Goal: Information Seeking & Learning: Learn about a topic

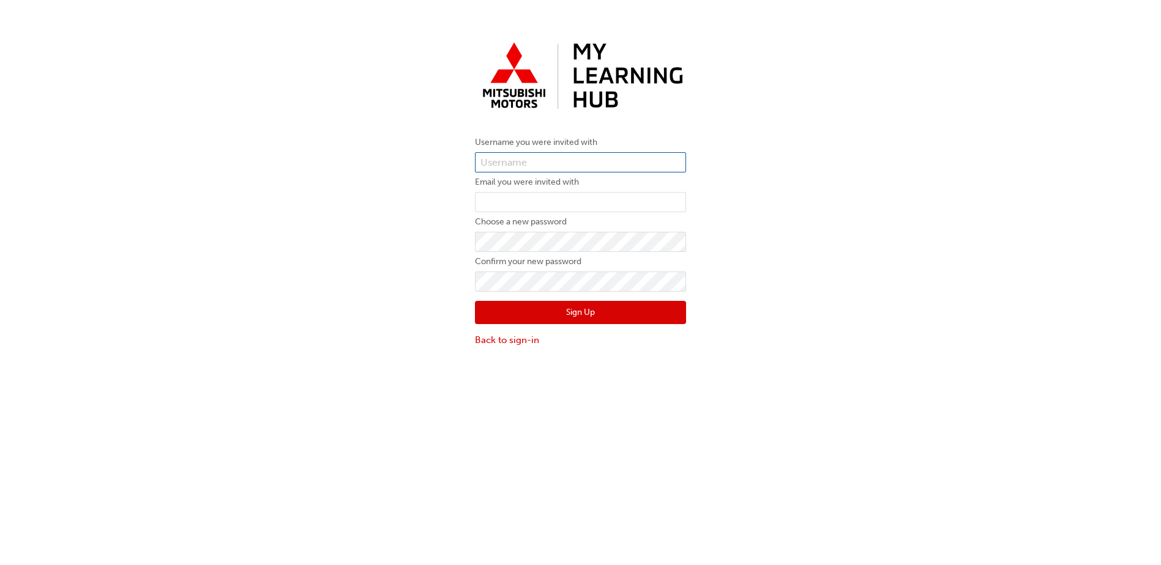
click at [553, 164] on input "text" at bounding box center [580, 162] width 211 height 21
click at [564, 165] on input "text" at bounding box center [580, 162] width 211 height 21
paste input "0005985396"
type input "0005985396"
click at [560, 204] on input "email" at bounding box center [580, 202] width 211 height 21
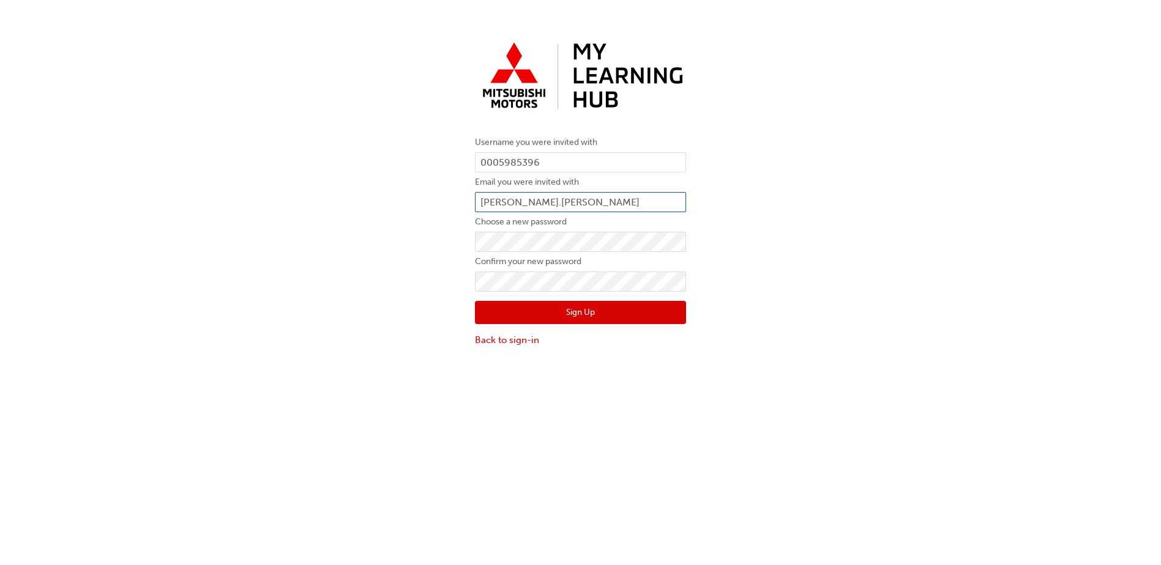
click at [593, 206] on input "[PERSON_NAME].[PERSON_NAME]" at bounding box center [580, 202] width 211 height 21
click at [560, 203] on input "[PERSON_NAME][EMAIL_ADDRESS][PERSON_NAME][DOMAIN_NAME]" at bounding box center [580, 202] width 211 height 21
type input "[PERSON_NAME][EMAIL_ADDRESS][PERSON_NAME][DOMAIN_NAME]"
click at [661, 253] on form "Username you were invited with 0005985396 Email you were invited with [PERSON_N…" at bounding box center [580, 241] width 211 height 212
click at [209, 259] on div "Username you were invited with 0005985396 Email you were invited with [PERSON_N…" at bounding box center [580, 192] width 1161 height 329
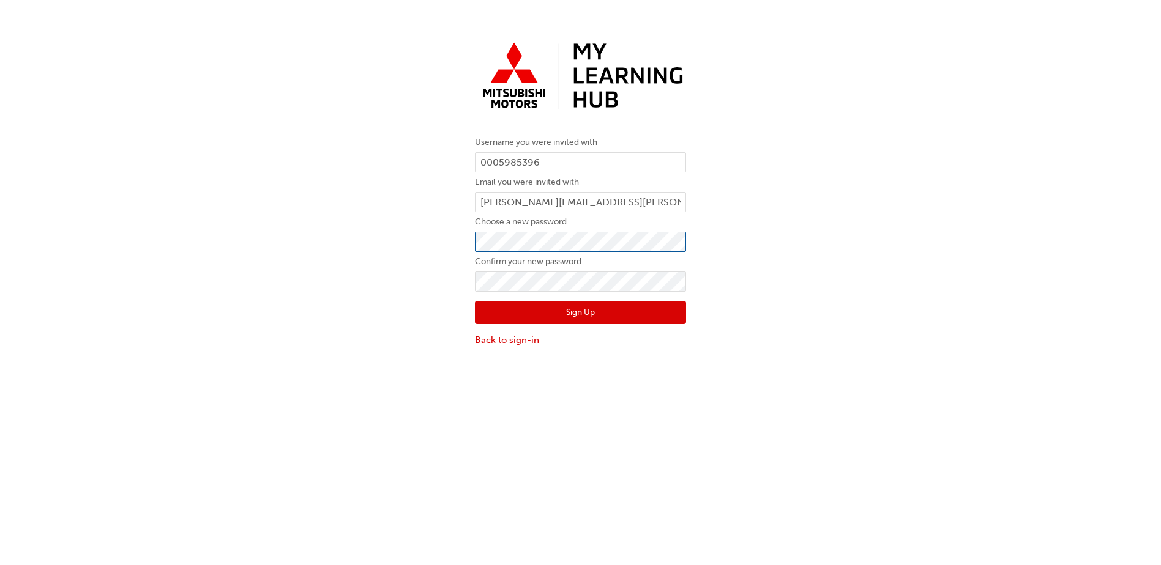
click at [362, 234] on div "Username you were invited with 0005985396 Email you were invited with [PERSON_N…" at bounding box center [580, 192] width 1161 height 329
click at [503, 313] on button "Sign Up" at bounding box center [580, 312] width 211 height 23
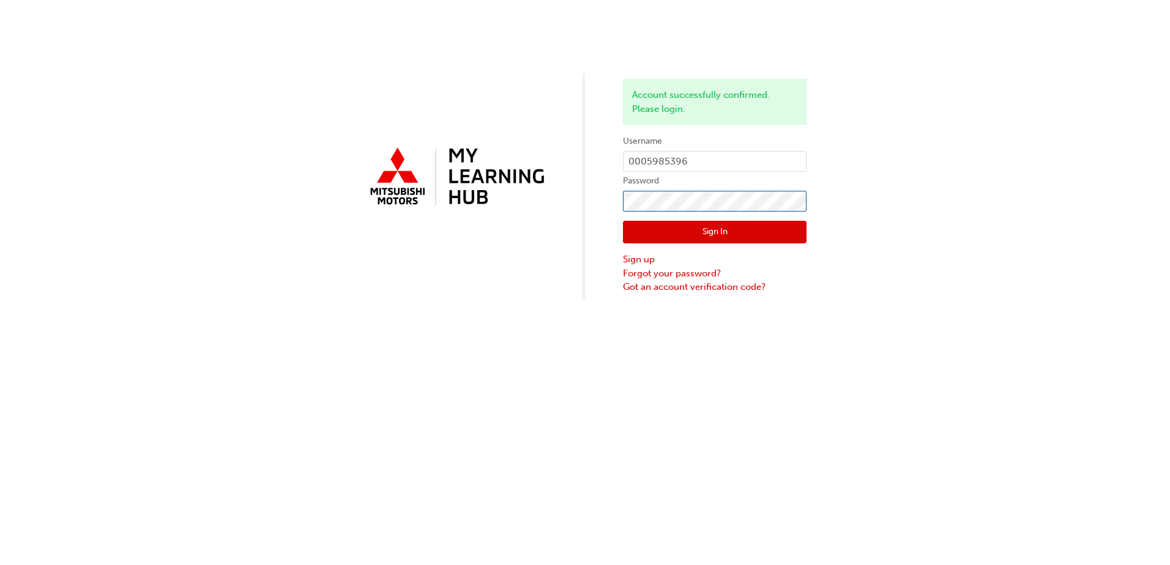
click button "Sign In" at bounding box center [715, 232] width 184 height 23
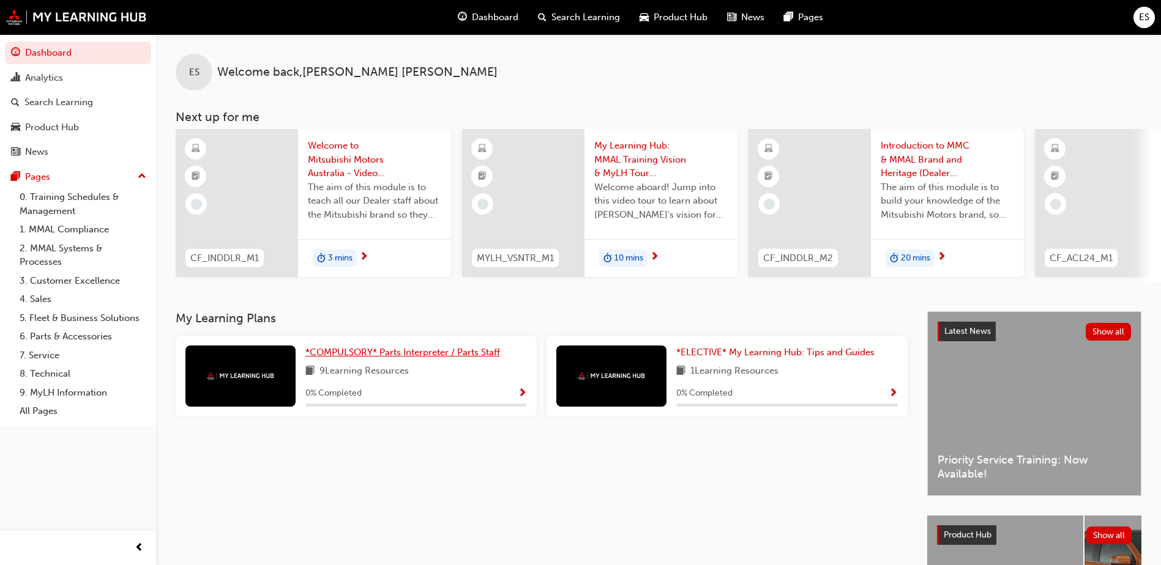
click at [452, 357] on span "*COMPULSORY* Parts Interpreter / Parts Staff" at bounding box center [402, 352] width 195 height 11
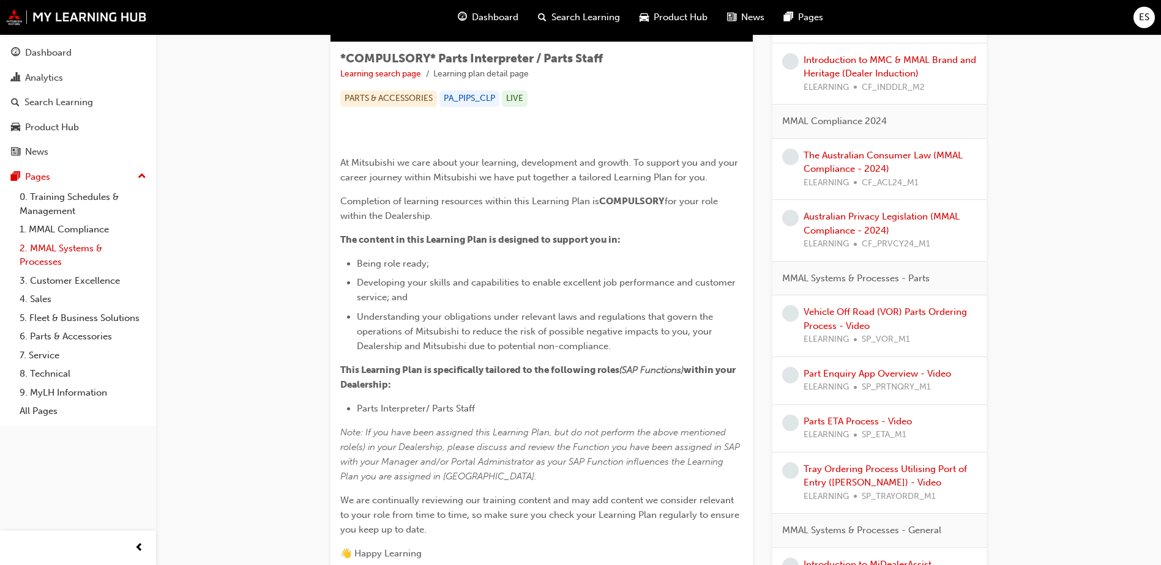
scroll to position [204, 0]
click at [883, 18] on link "Welcome to Mitsubishi Motors Australia - Video (Dealer Induction)" at bounding box center [887, 5] width 168 height 25
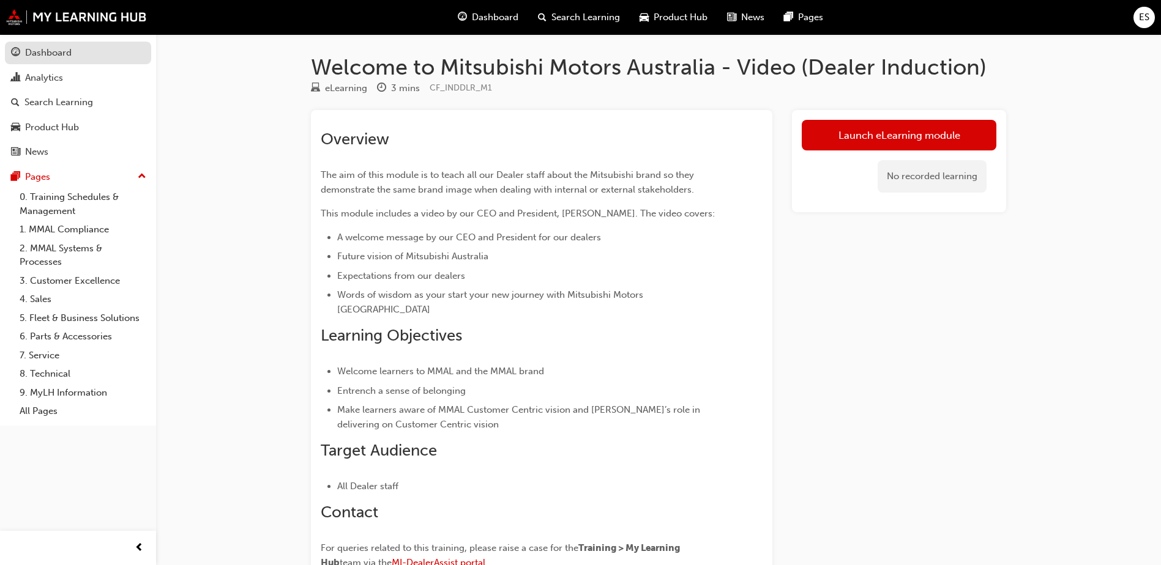
click at [34, 48] on div "Dashboard" at bounding box center [48, 53] width 47 height 14
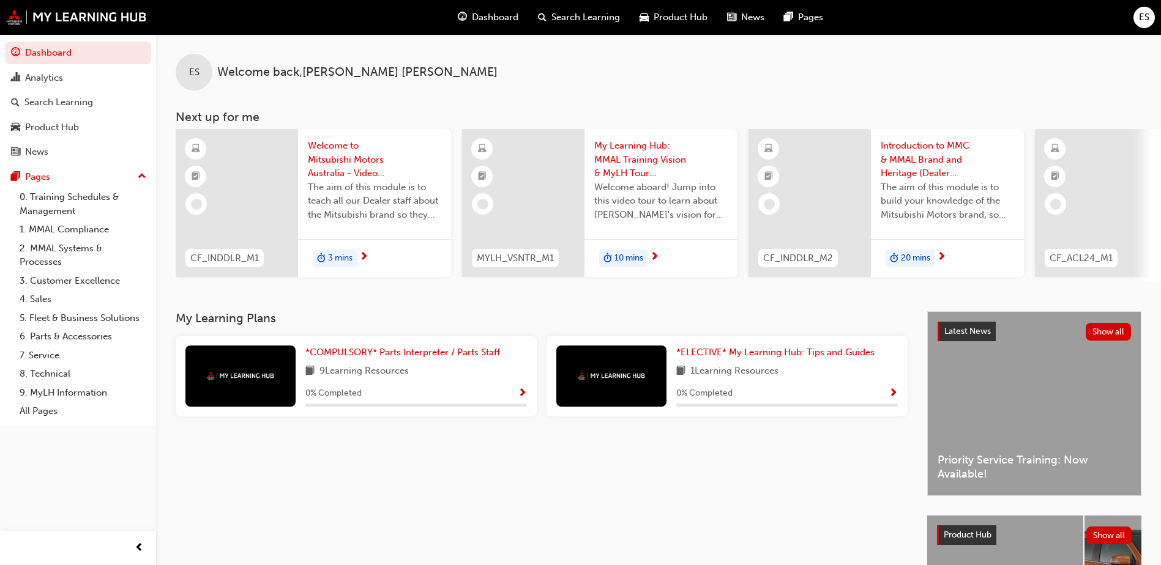
click at [524, 394] on span "Show Progress" at bounding box center [522, 394] width 9 height 11
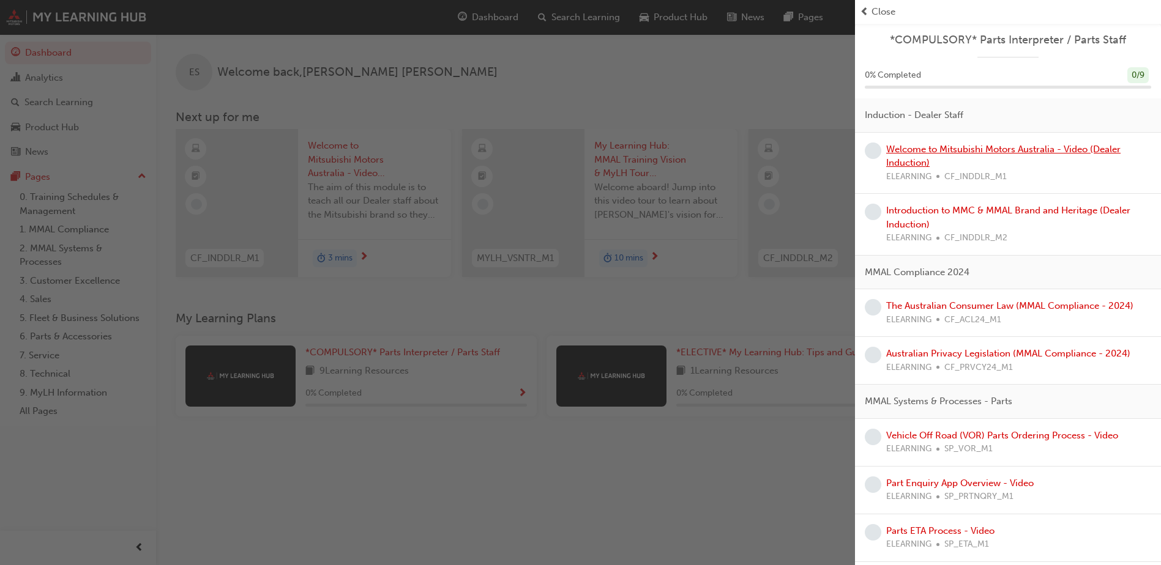
click at [997, 154] on link "Welcome to Mitsubishi Motors Australia - Video (Dealer Induction)" at bounding box center [1003, 156] width 234 height 25
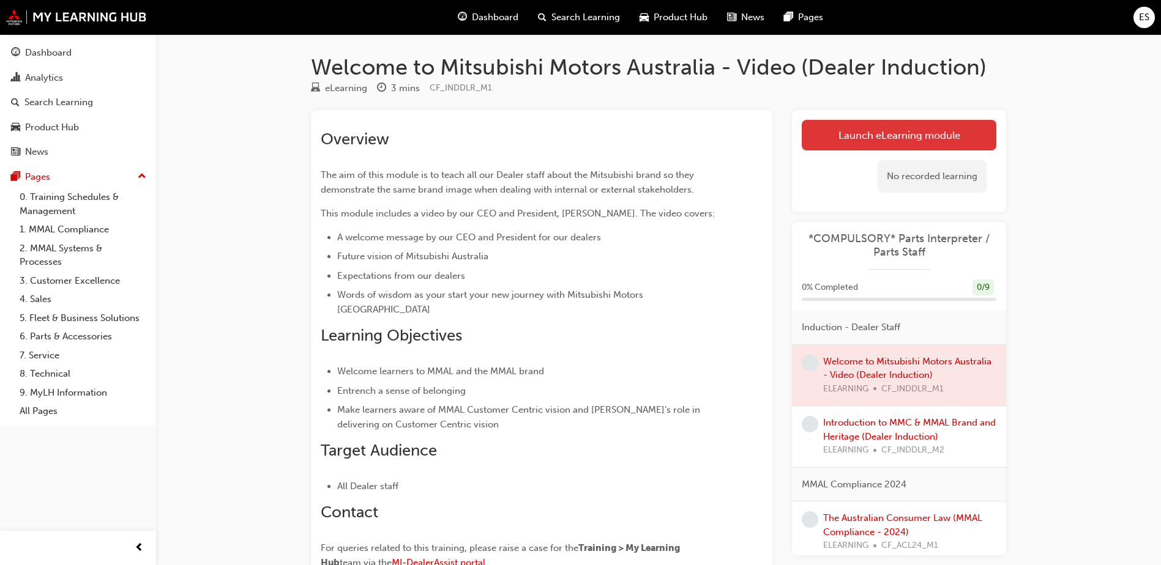
click at [948, 139] on link "Launch eLearning module" at bounding box center [899, 135] width 195 height 31
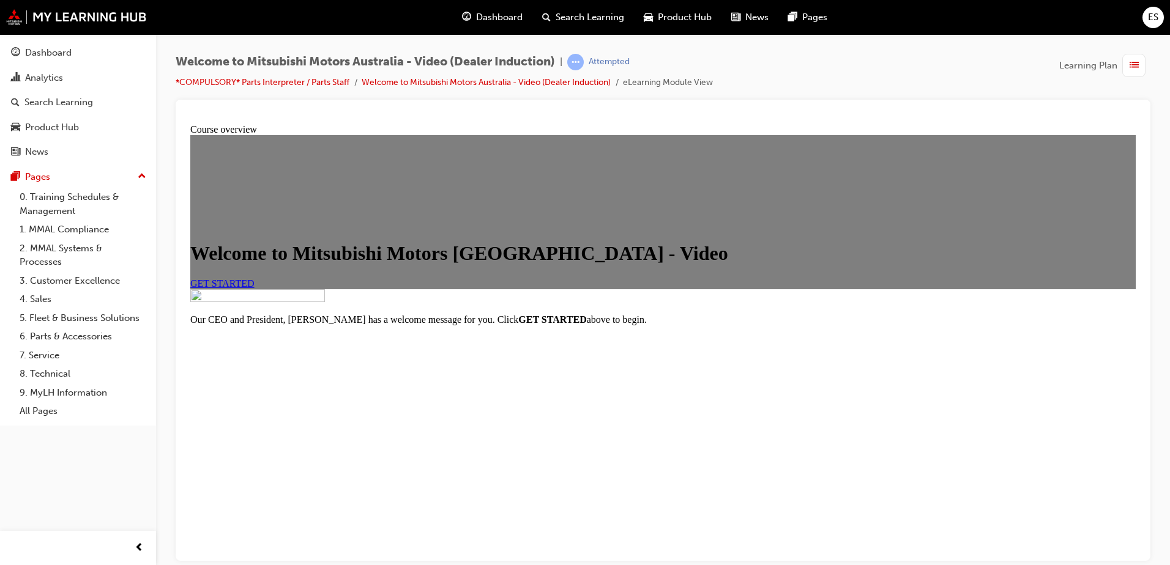
scroll to position [136, 0]
click at [255, 278] on span "GET STARTED" at bounding box center [222, 283] width 64 height 10
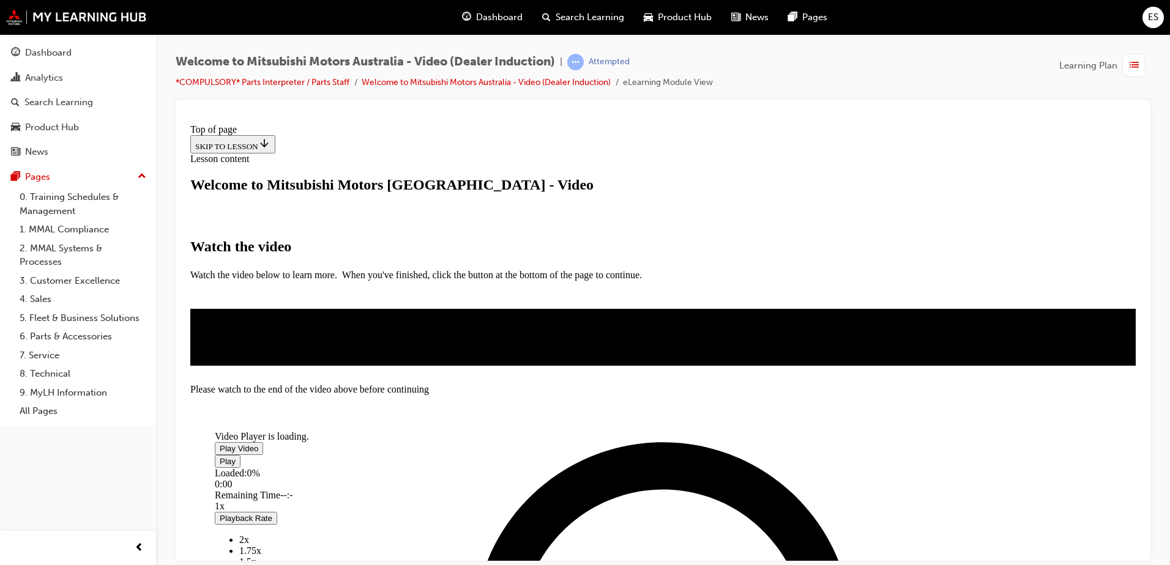
click at [220, 444] on span "Video player" at bounding box center [220, 448] width 0 height 9
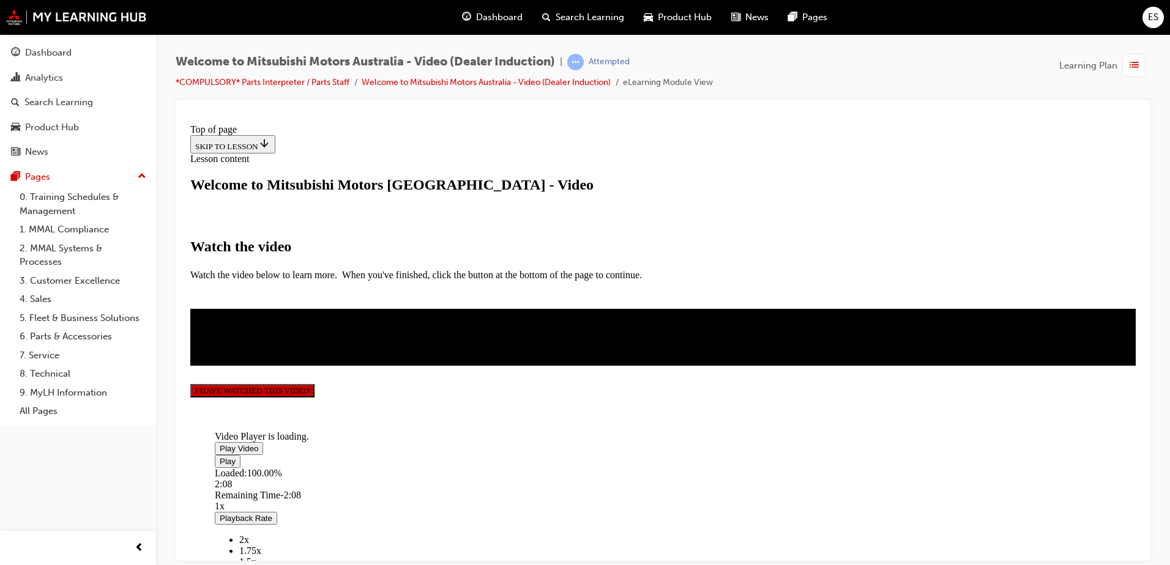
click at [315, 397] on button "I HAVE WATCHED THIS VIDEO" at bounding box center [252, 390] width 124 height 13
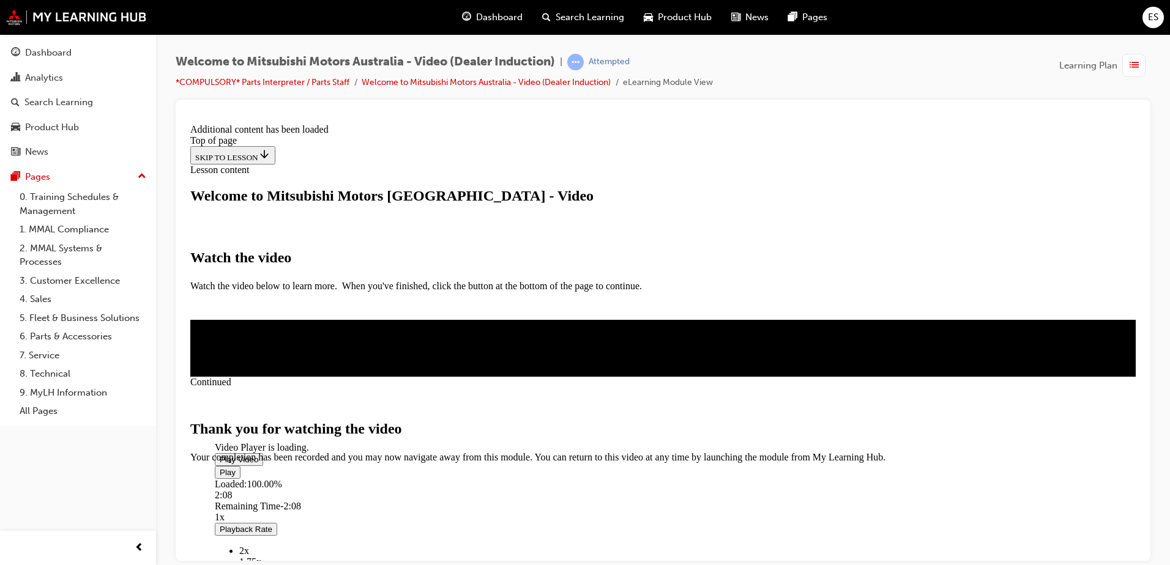
scroll to position [381, 0]
click at [266, 509] on span "CLOSE MODULE" at bounding box center [227, 514] width 75 height 10
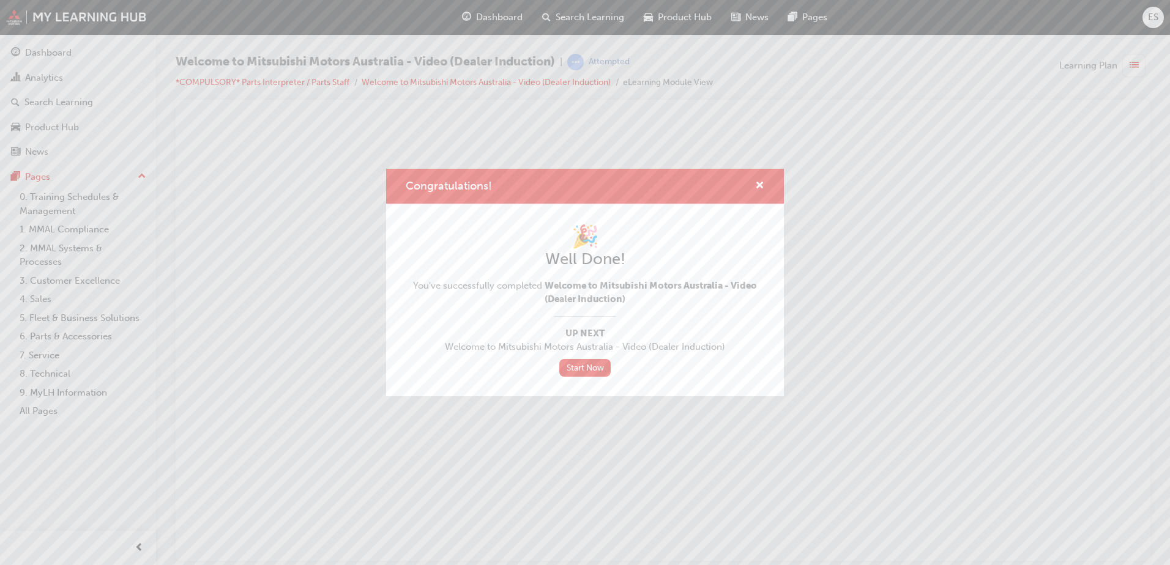
scroll to position [0, 0]
click at [588, 369] on link "Start Now" at bounding box center [584, 368] width 51 height 18
click at [584, 369] on link "Start Now" at bounding box center [584, 368] width 51 height 18
click at [760, 182] on span "cross-icon" at bounding box center [759, 186] width 9 height 11
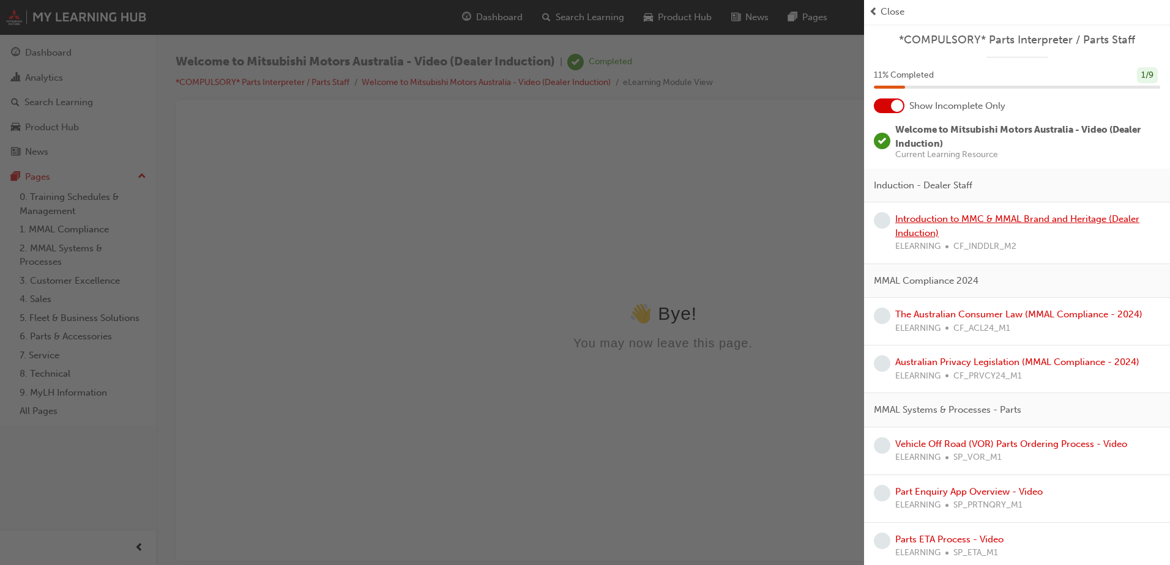
click at [971, 216] on link "Introduction to MMC & MMAL Brand and Heritage (Dealer Induction)" at bounding box center [1017, 226] width 244 height 25
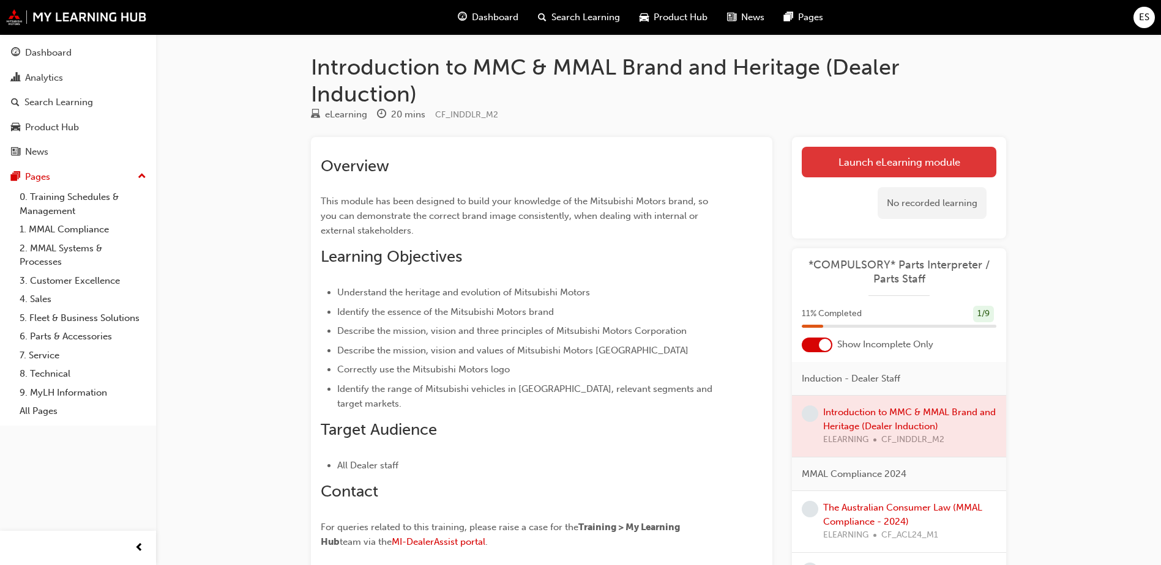
click at [918, 162] on link "Launch eLearning module" at bounding box center [899, 162] width 195 height 31
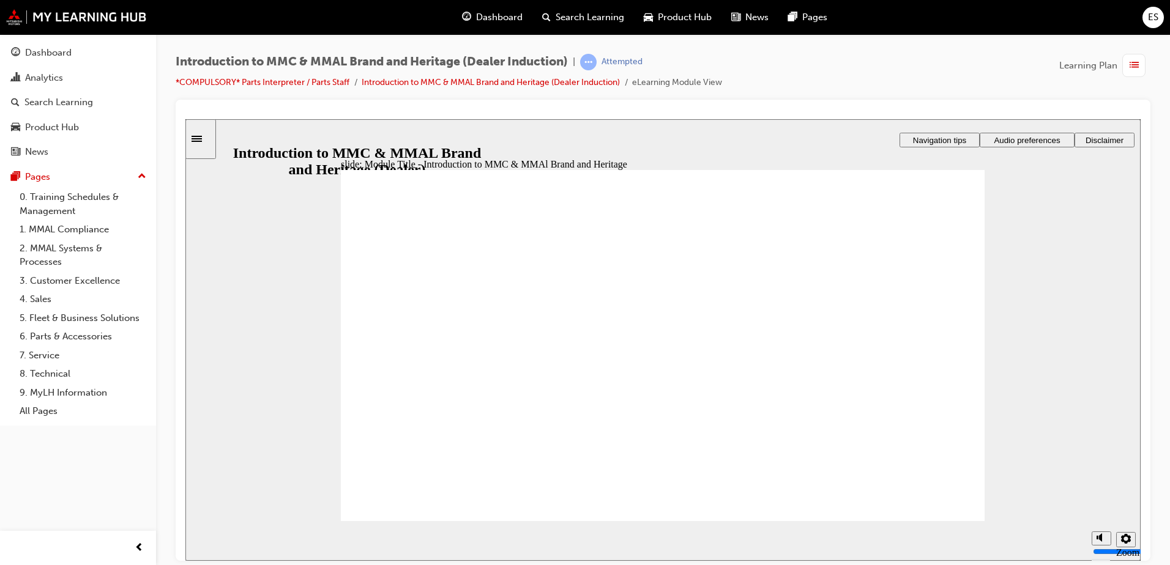
click at [1046, 140] on span "Audio preferences" at bounding box center [1027, 139] width 66 height 9
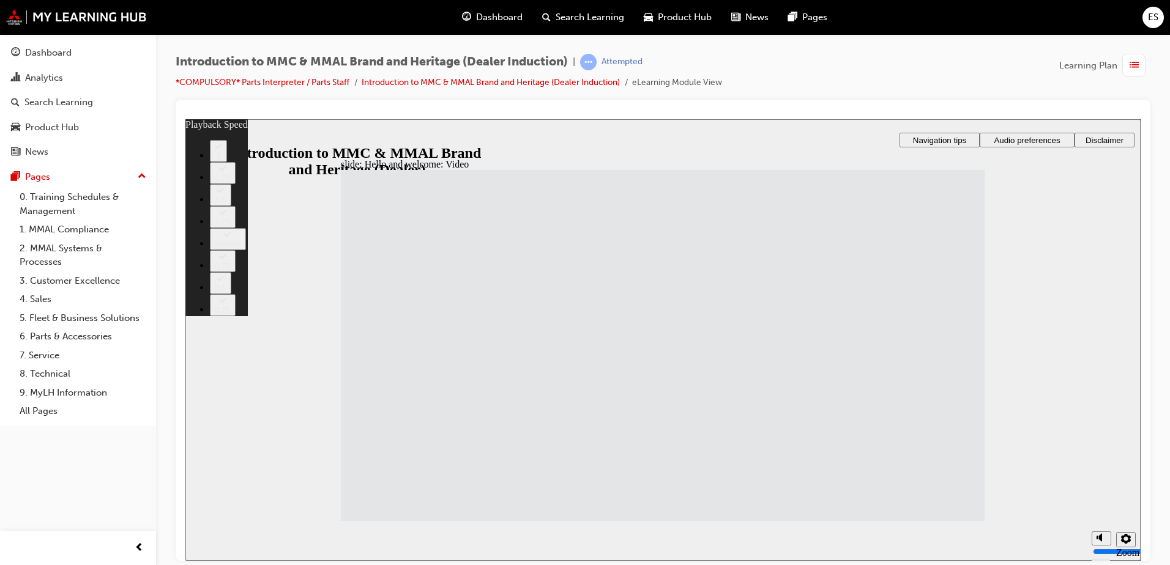
type input "33"
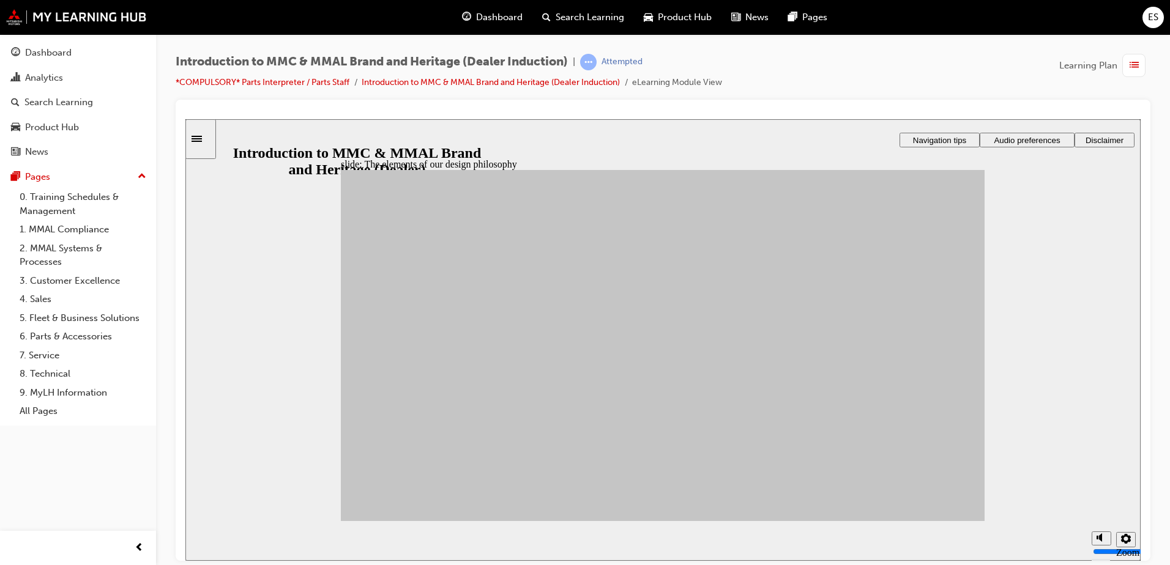
drag, startPoint x: 490, startPoint y: 418, endPoint x: 714, endPoint y: 441, distance: 225.7
drag, startPoint x: 516, startPoint y: 416, endPoint x: 854, endPoint y: 408, distance: 338.5
drag, startPoint x: 567, startPoint y: 449, endPoint x: 834, endPoint y: 301, distance: 305.4
drag, startPoint x: 587, startPoint y: 354, endPoint x: 844, endPoint y: 382, distance: 258.5
drag, startPoint x: 406, startPoint y: 439, endPoint x: 833, endPoint y: 432, distance: 426.5
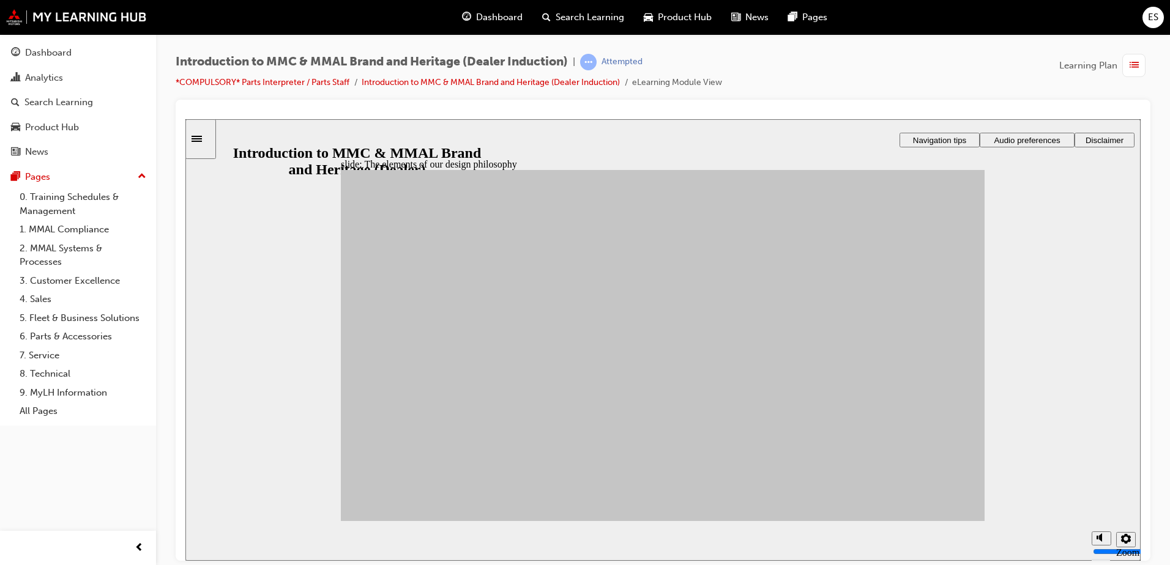
drag, startPoint x: 429, startPoint y: 351, endPoint x: 834, endPoint y: 467, distance: 421.6
drag, startPoint x: 480, startPoint y: 453, endPoint x: 719, endPoint y: 406, distance: 243.8
drag, startPoint x: 569, startPoint y: 393, endPoint x: 715, endPoint y: 393, distance: 145.6
drag, startPoint x: 490, startPoint y: 374, endPoint x: 735, endPoint y: 385, distance: 246.2
drag, startPoint x: 494, startPoint y: 343, endPoint x: 721, endPoint y: 329, distance: 228.0
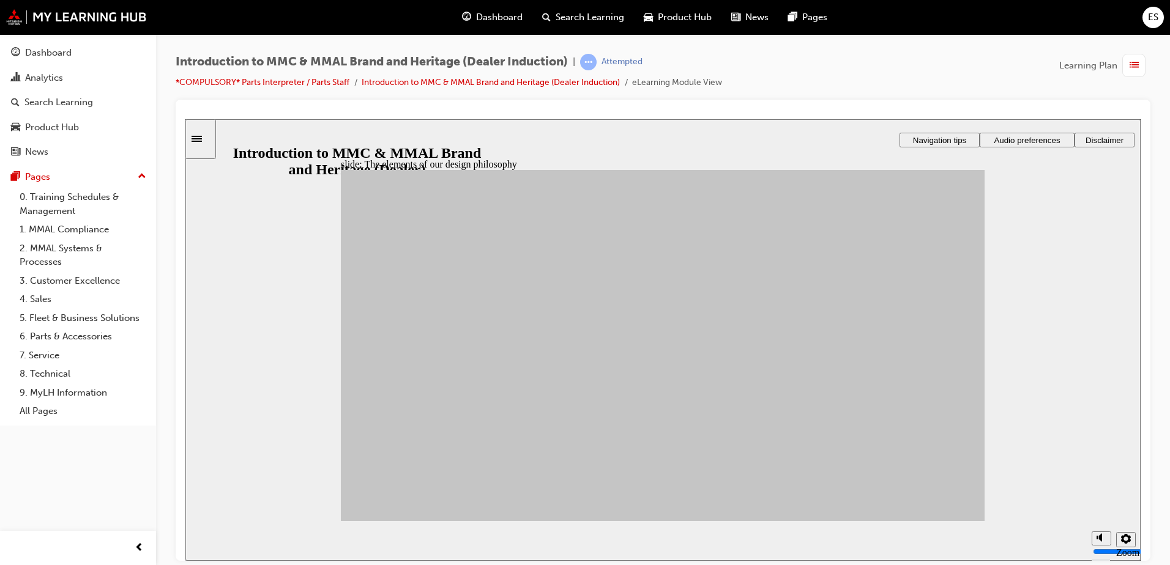
drag, startPoint x: 398, startPoint y: 397, endPoint x: 723, endPoint y: 468, distance: 332.6
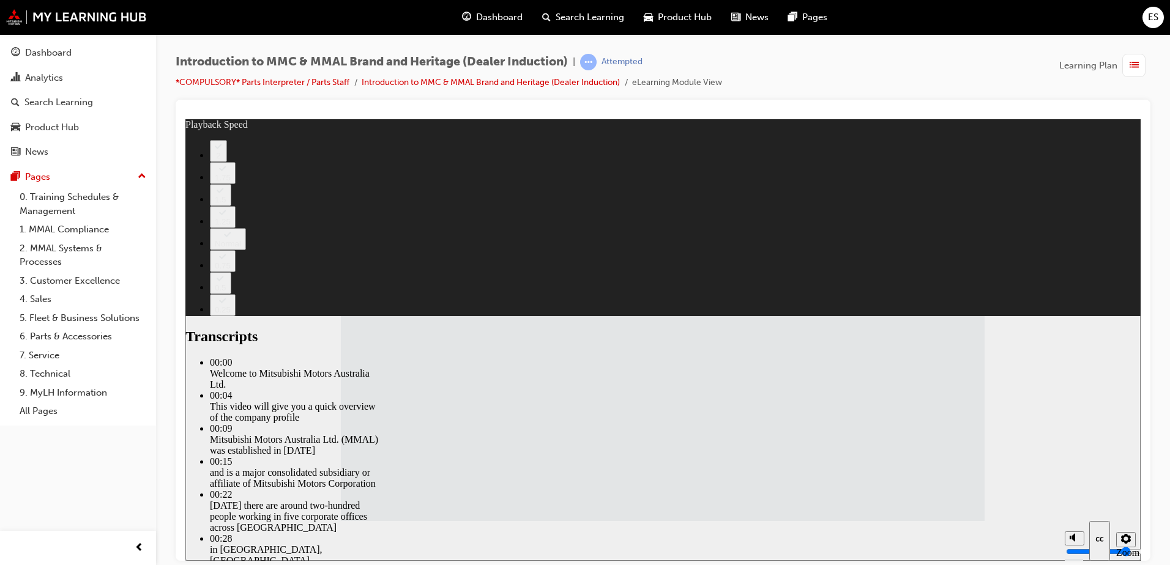
type input "112"
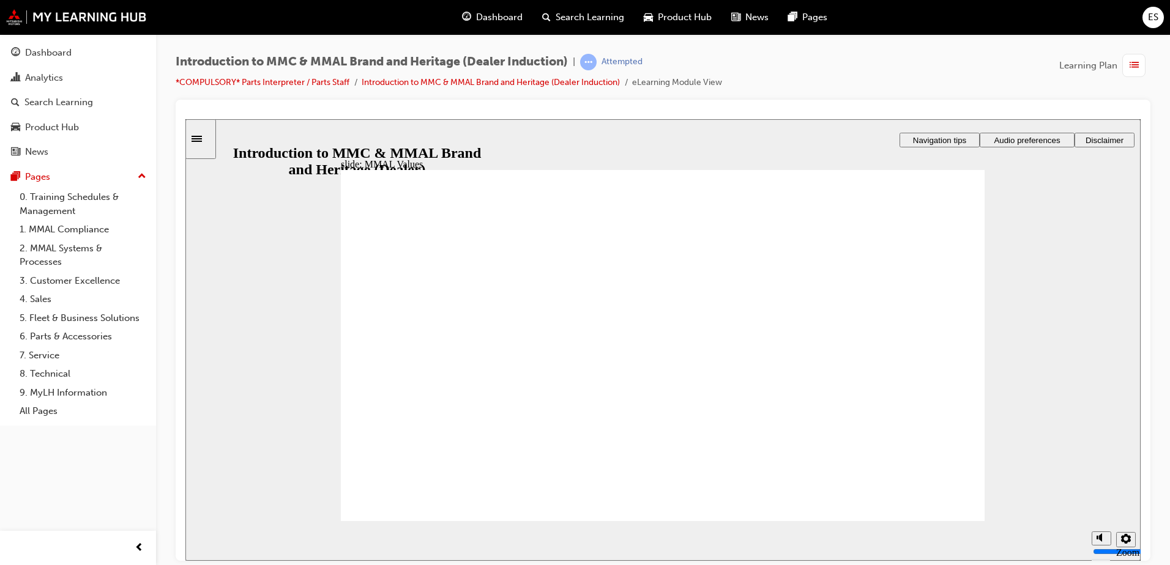
drag, startPoint x: 595, startPoint y: 326, endPoint x: 788, endPoint y: 370, distance: 197.6
drag, startPoint x: 493, startPoint y: 324, endPoint x: 405, endPoint y: 359, distance: 95.0
drag, startPoint x: 412, startPoint y: 367, endPoint x: 532, endPoint y: 331, distance: 125.2
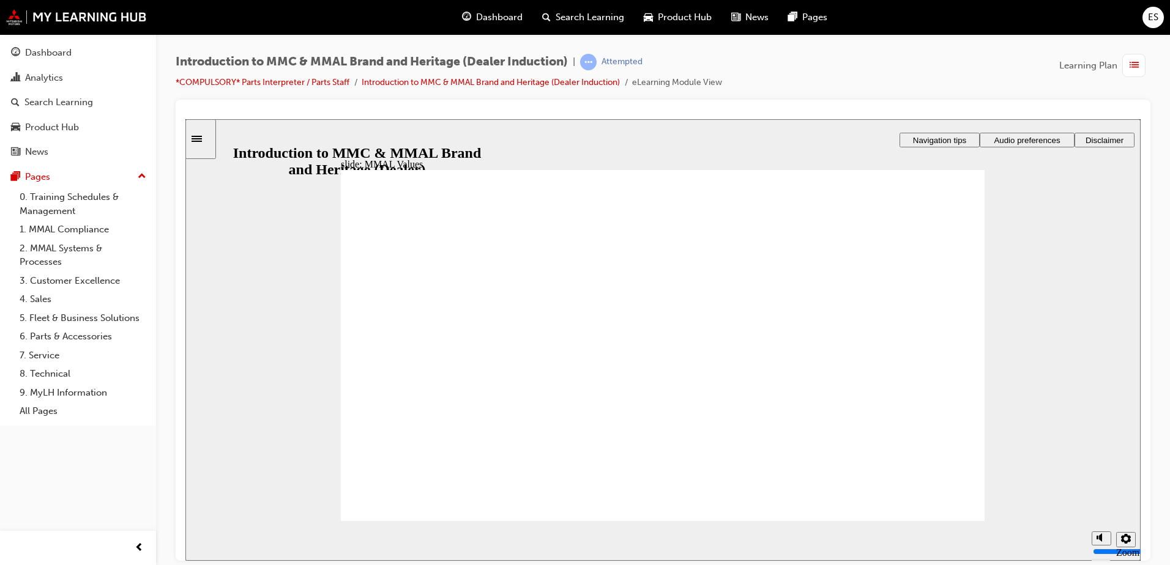
drag, startPoint x: 720, startPoint y: 338, endPoint x: 713, endPoint y: 385, distance: 47.7
drag, startPoint x: 687, startPoint y: 329, endPoint x: 668, endPoint y: 376, distance: 51.0
drag, startPoint x: 704, startPoint y: 335, endPoint x: 886, endPoint y: 376, distance: 186.3
drag, startPoint x: 699, startPoint y: 331, endPoint x: 479, endPoint y: 387, distance: 226.8
drag, startPoint x: 512, startPoint y: 326, endPoint x: 546, endPoint y: 319, distance: 35.5
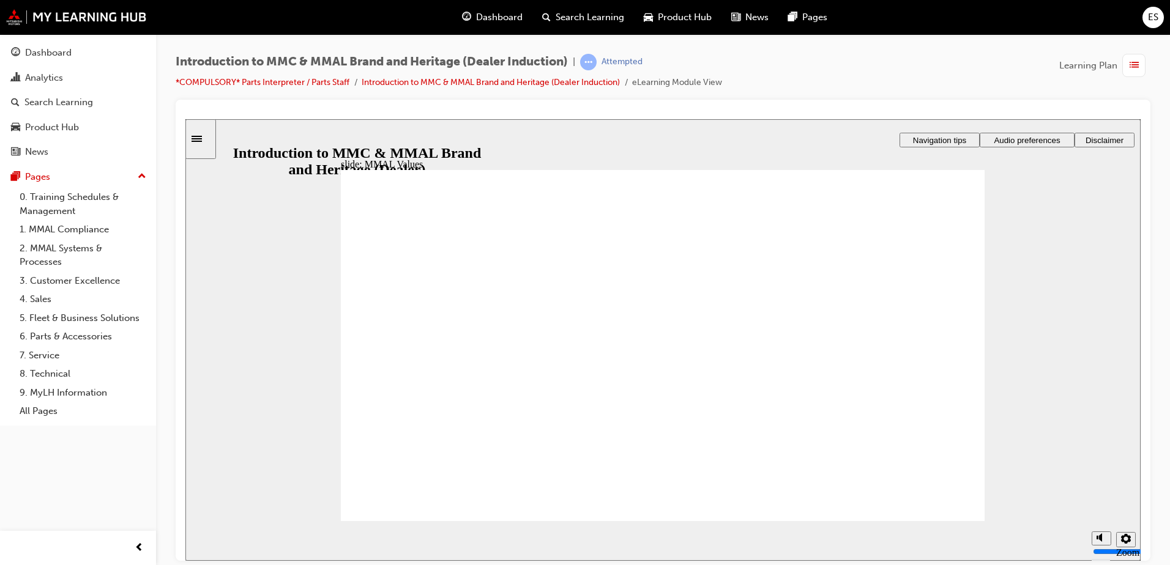
drag, startPoint x: 512, startPoint y: 341, endPoint x: 393, endPoint y: 382, distance: 126.2
drag, startPoint x: 409, startPoint y: 325, endPoint x: 718, endPoint y: 375, distance: 312.4
drag, startPoint x: 923, startPoint y: 332, endPoint x: 910, endPoint y: 333, distance: 12.3
drag, startPoint x: 882, startPoint y: 329, endPoint x: 690, endPoint y: 370, distance: 196.5
drag, startPoint x: 883, startPoint y: 359, endPoint x: 820, endPoint y: 338, distance: 66.4
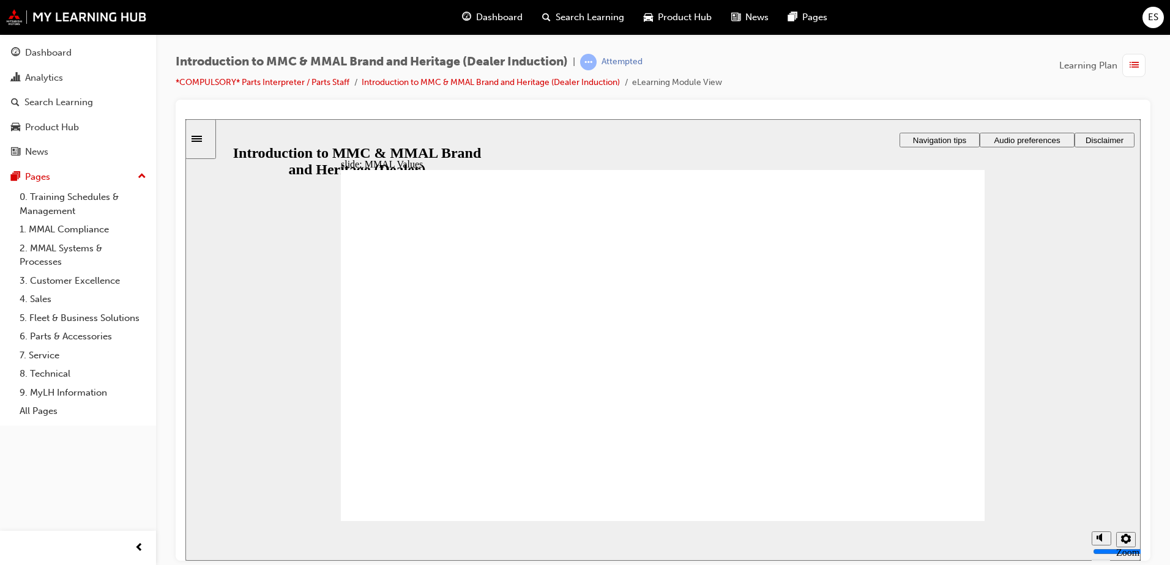
drag, startPoint x: 820, startPoint y: 338, endPoint x: 920, endPoint y: 378, distance: 107.4
drag, startPoint x: 422, startPoint y: 322, endPoint x: 634, endPoint y: 367, distance: 216.4
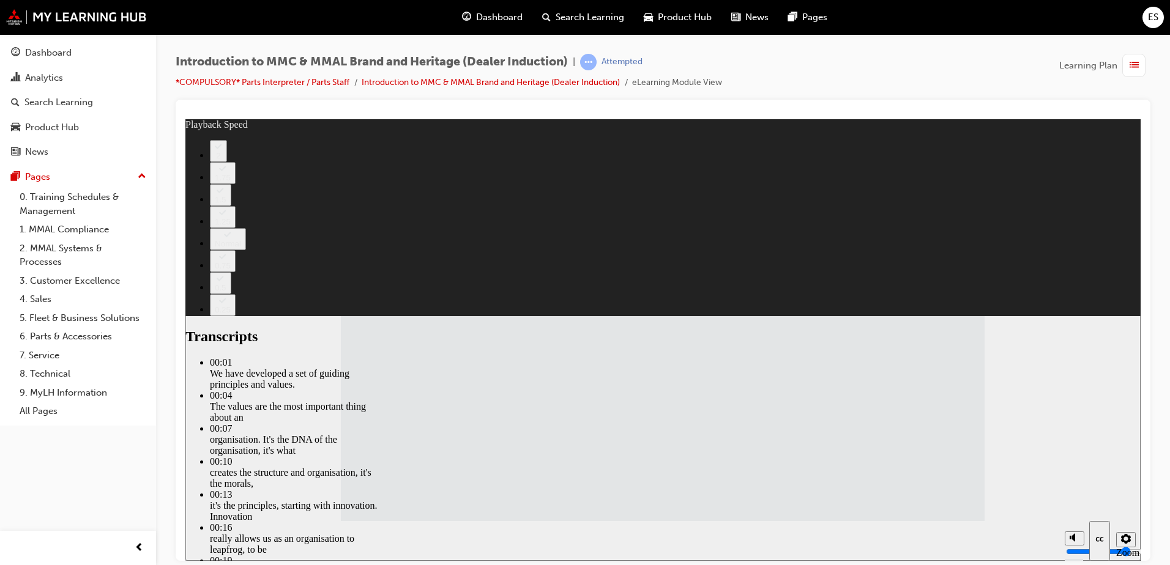
type input "120"
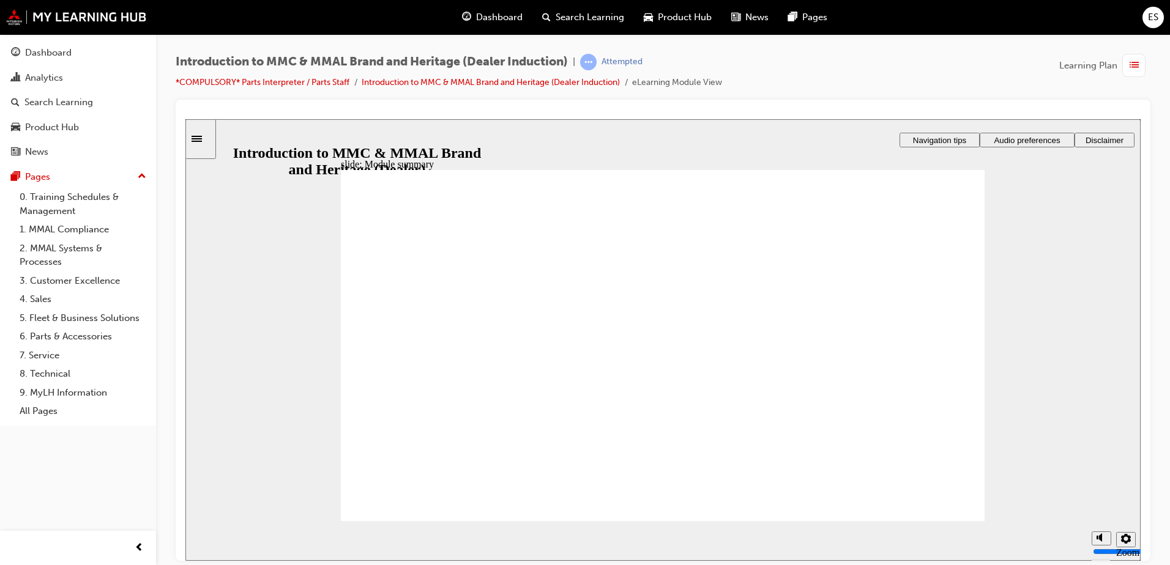
checkbox input "true"
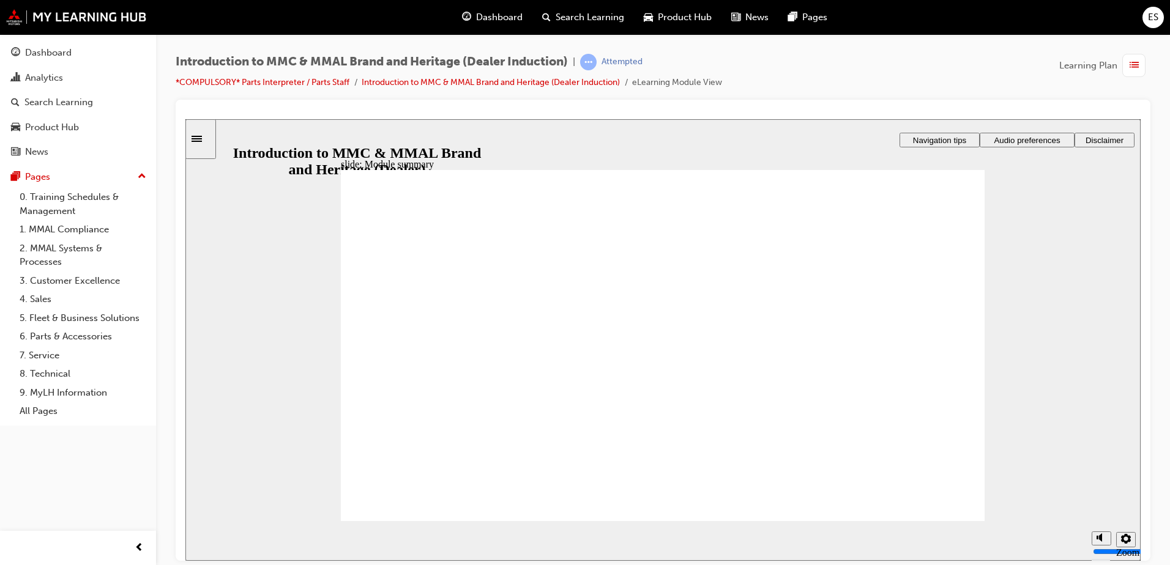
checkbox input "true"
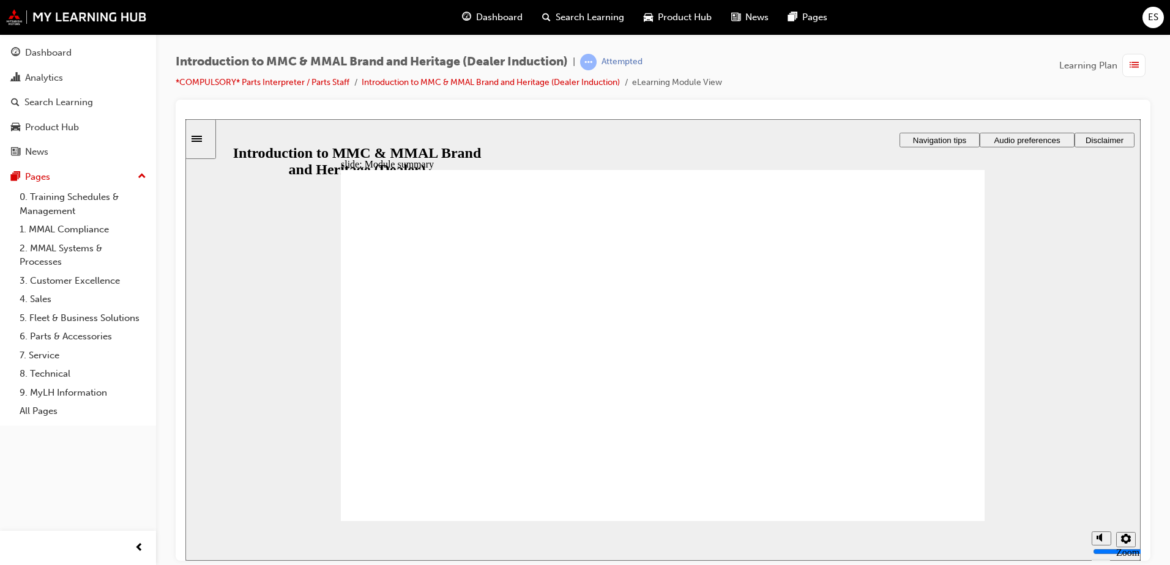
checkbox input "true"
radio input "true"
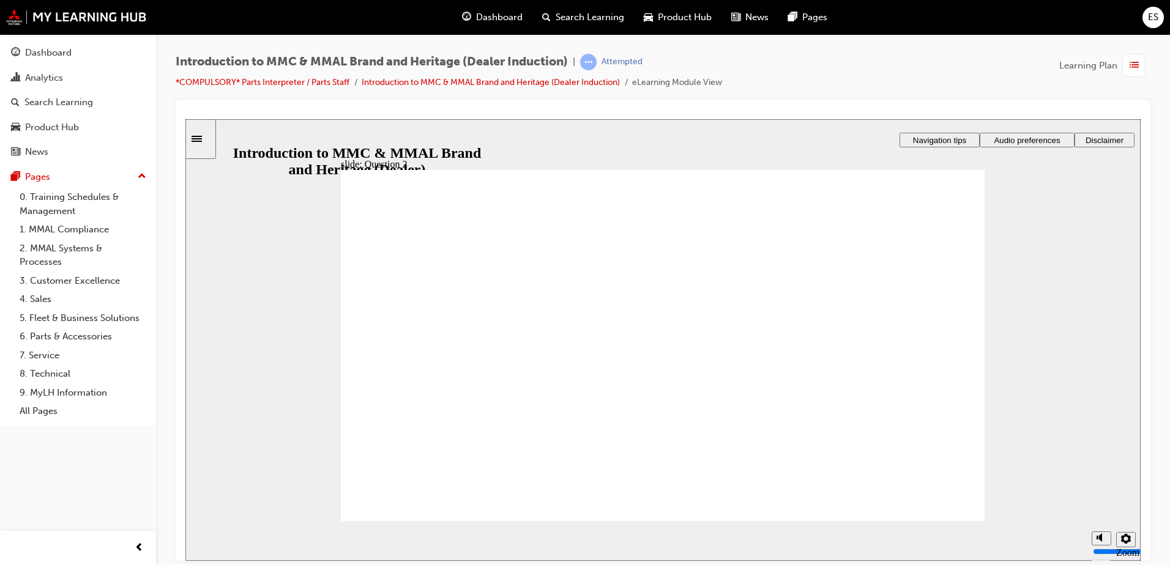
radio input "true"
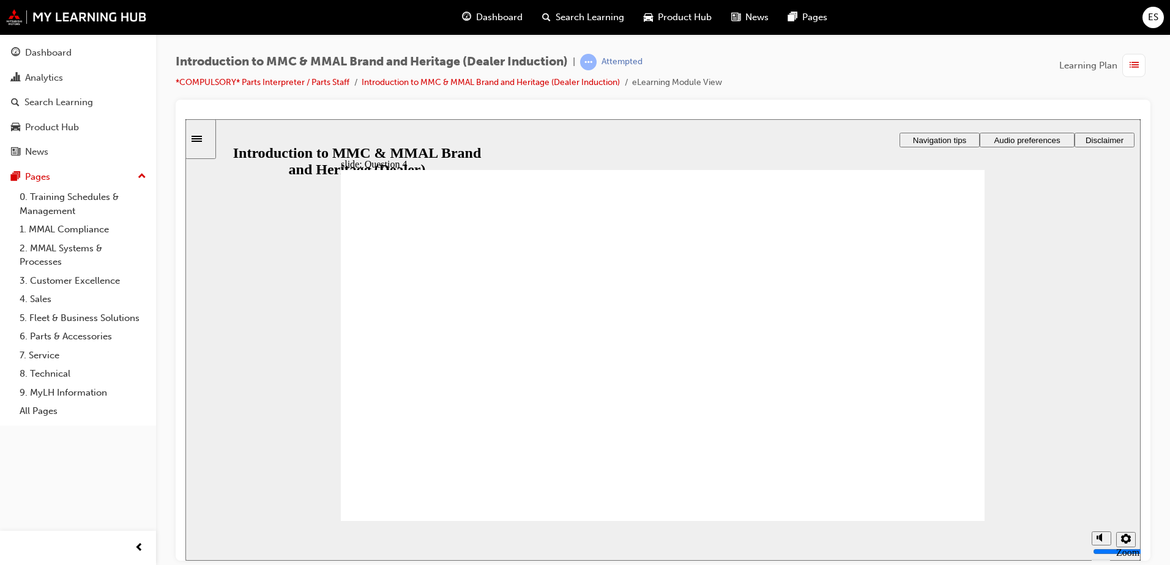
checkbox input "true"
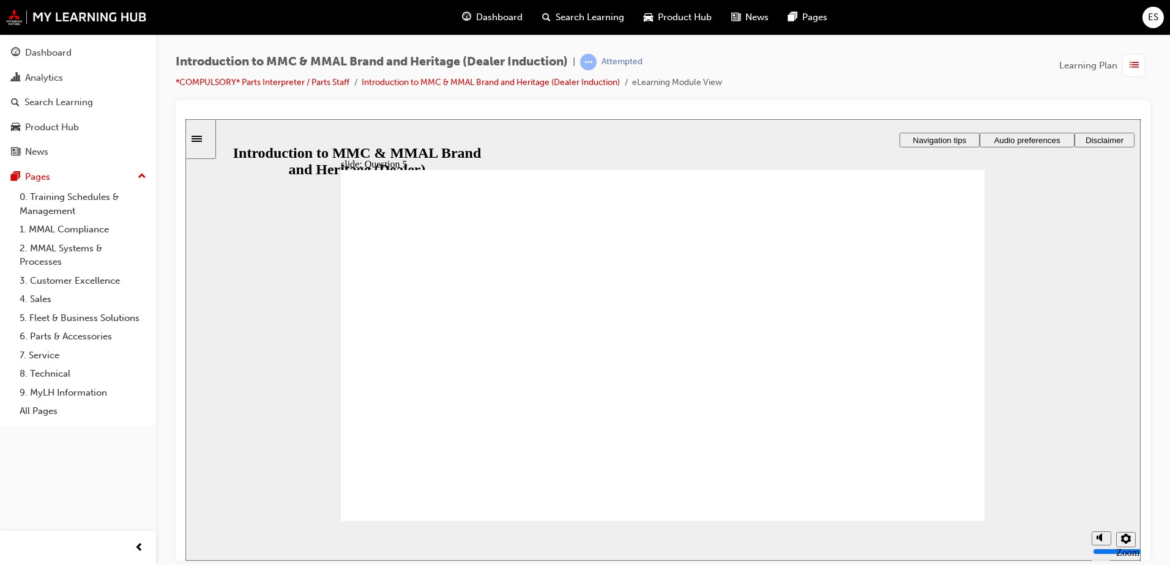
checkbox input "true"
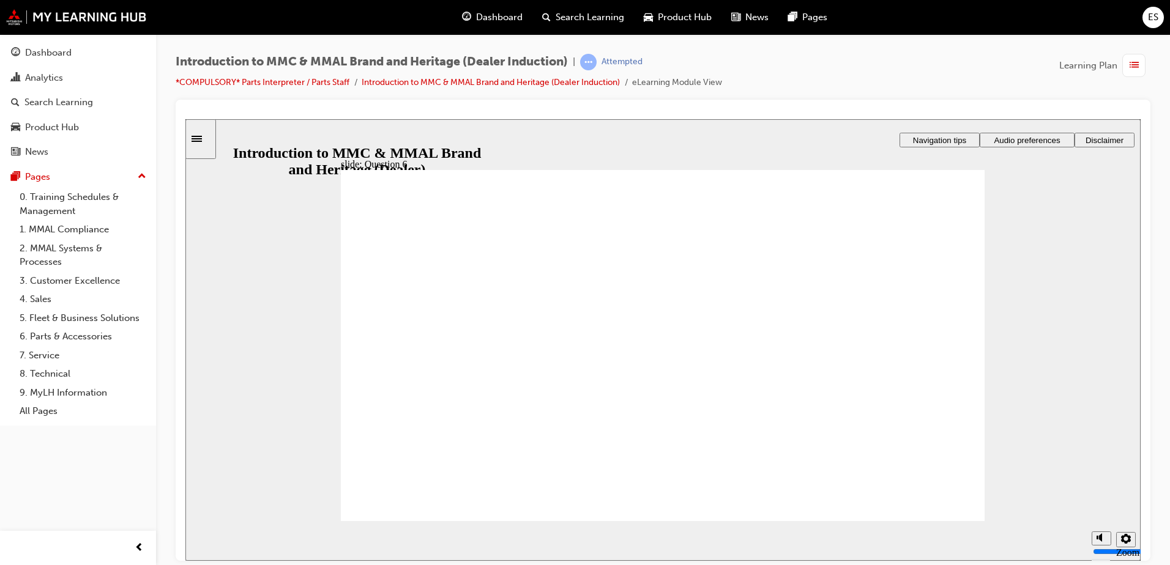
radio input "true"
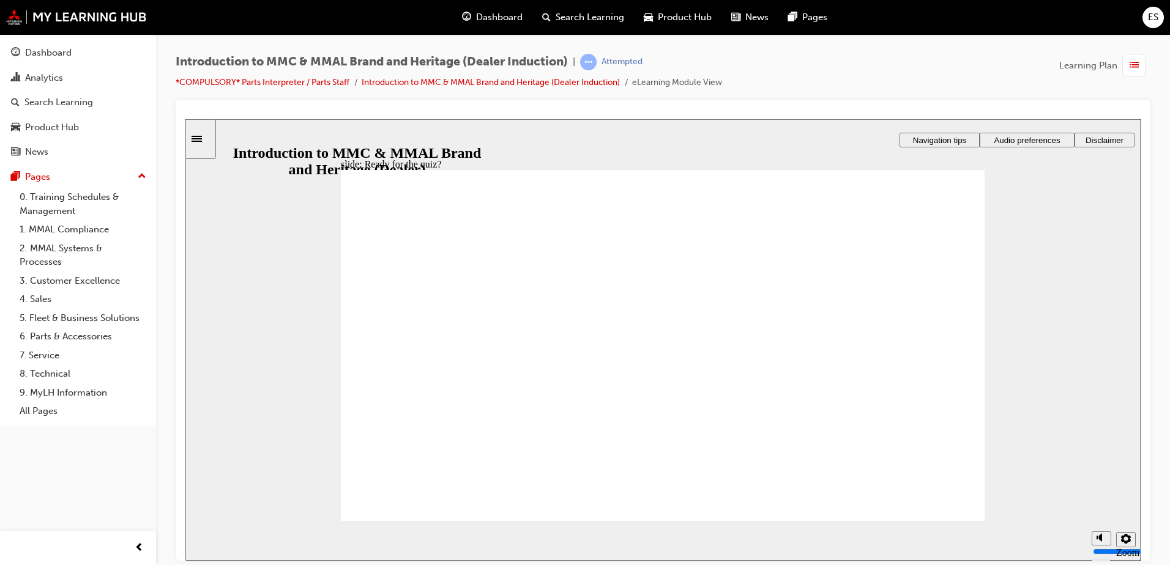
click at [942, 126] on div "slide: Ready for the quiz? Rectangle 1 Rectangle 3 Ready for the quiz ? You’ll …" at bounding box center [662, 340] width 955 height 442
radio input "true"
drag, startPoint x: 958, startPoint y: 519, endPoint x: 381, endPoint y: 428, distance: 583.7
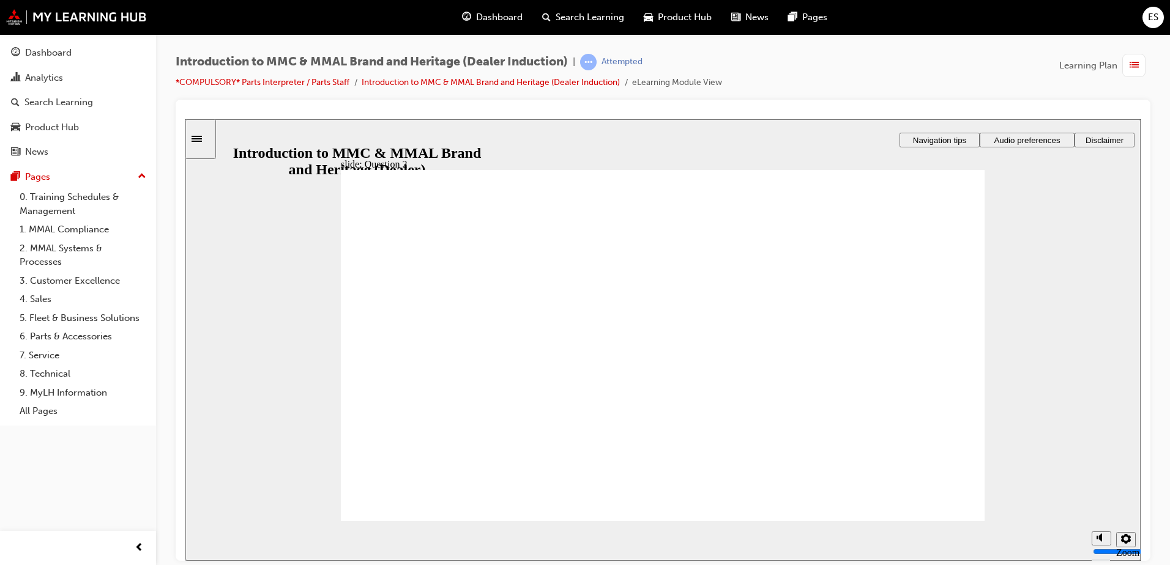
radio input "true"
click at [952, 137] on span "Navigation tips" at bounding box center [939, 139] width 53 height 9
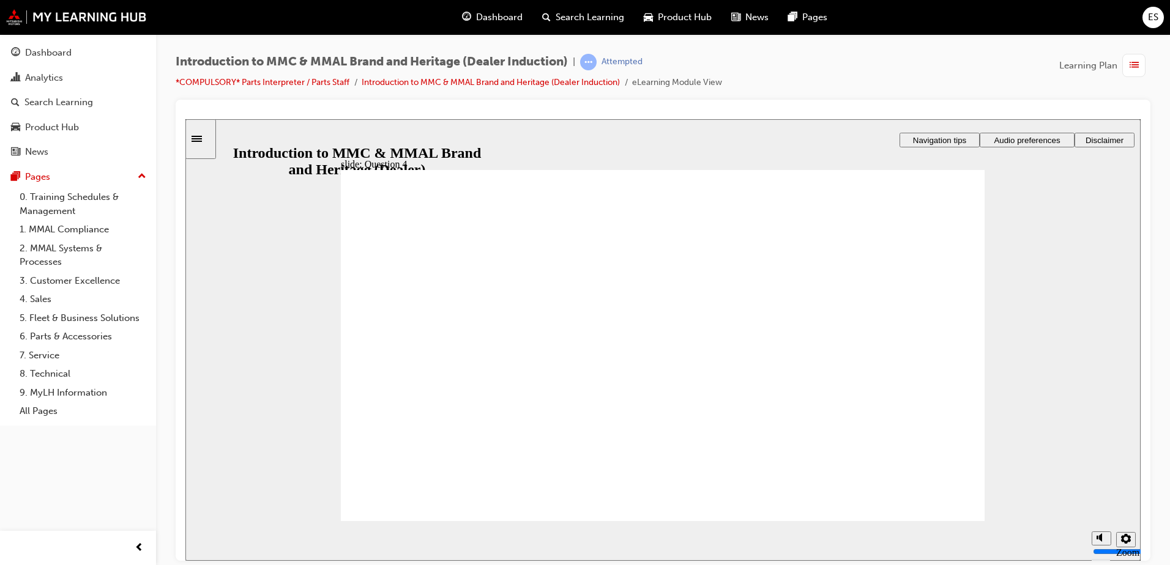
radio input "true"
checkbox input "true"
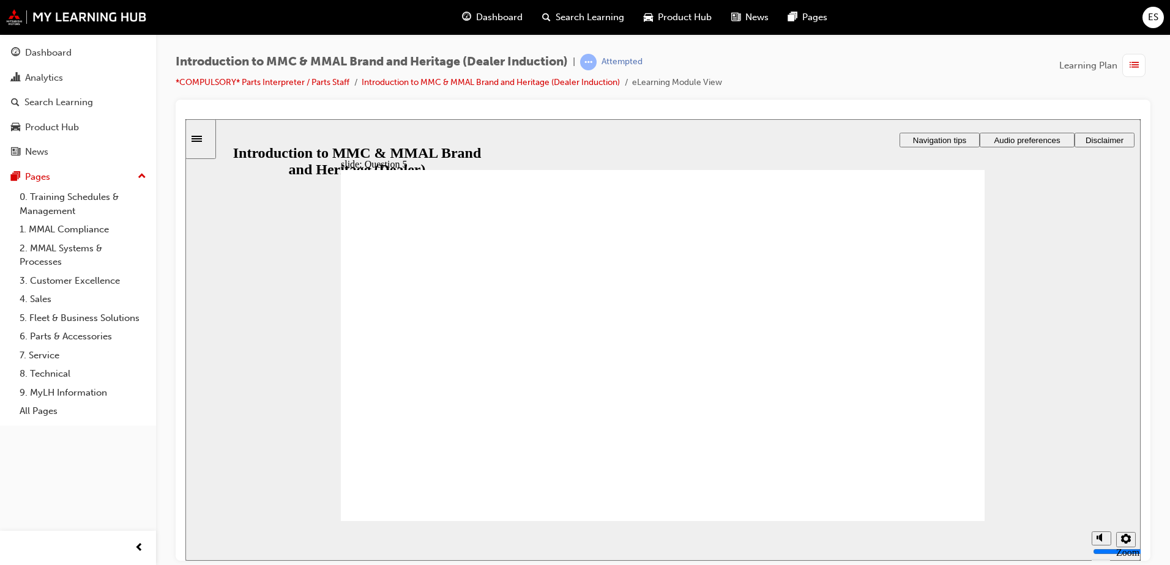
checkbox input "true"
drag, startPoint x: 521, startPoint y: 414, endPoint x: 478, endPoint y: 490, distance: 87.1
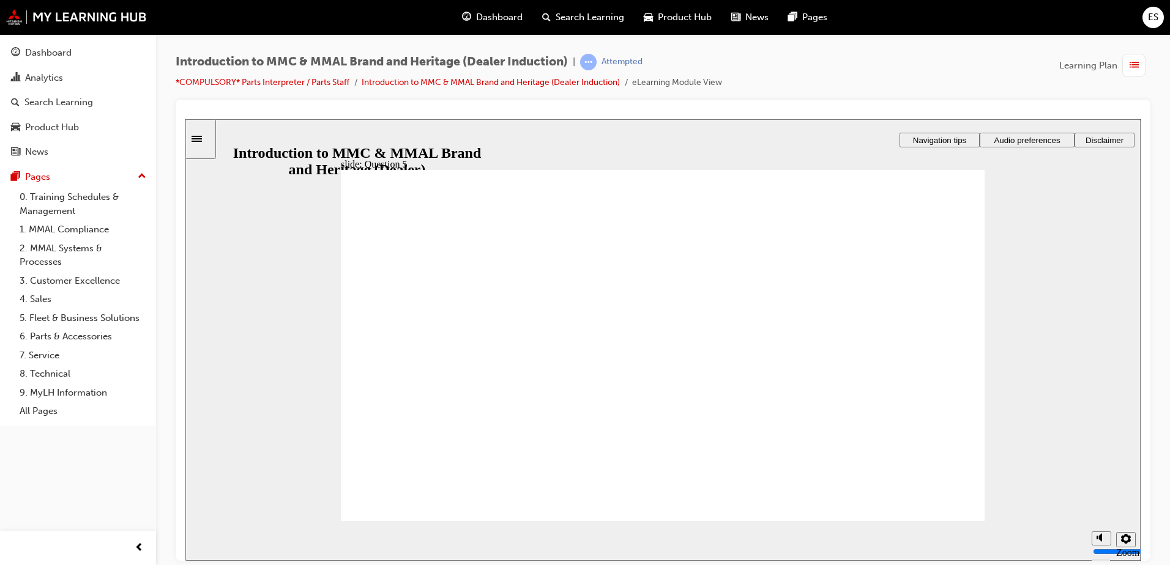
radio input "true"
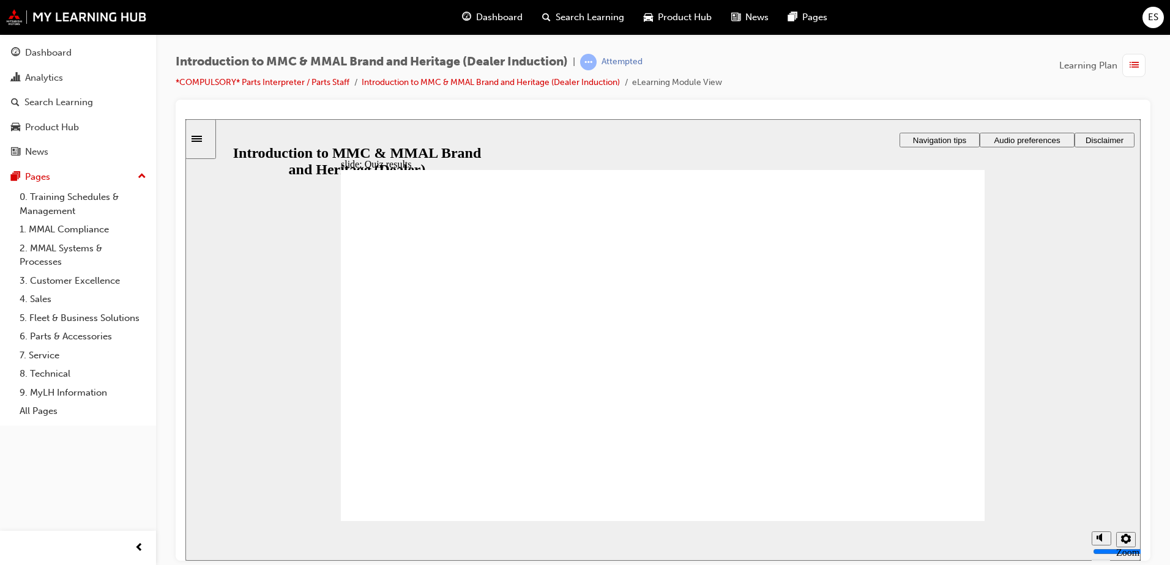
click at [201, 139] on icon "Sidebar Toggle" at bounding box center [201, 137] width 18 height 7
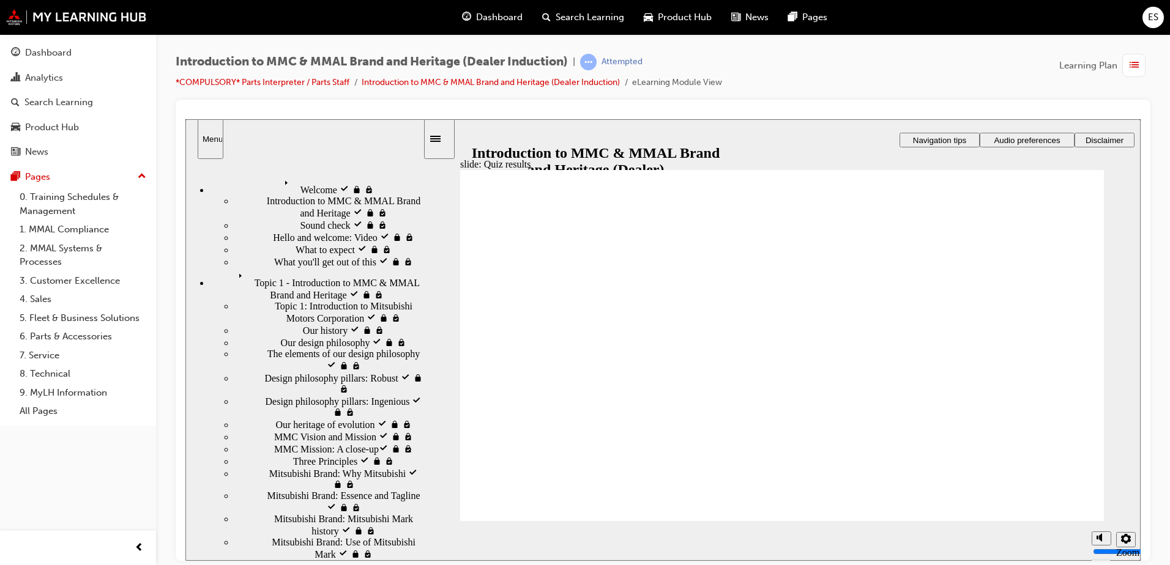
click at [244, 267] on span "Topic 1 - Introduction to MMC & MMAL Brand and Heritage visited" at bounding box center [328, 278] width 189 height 22
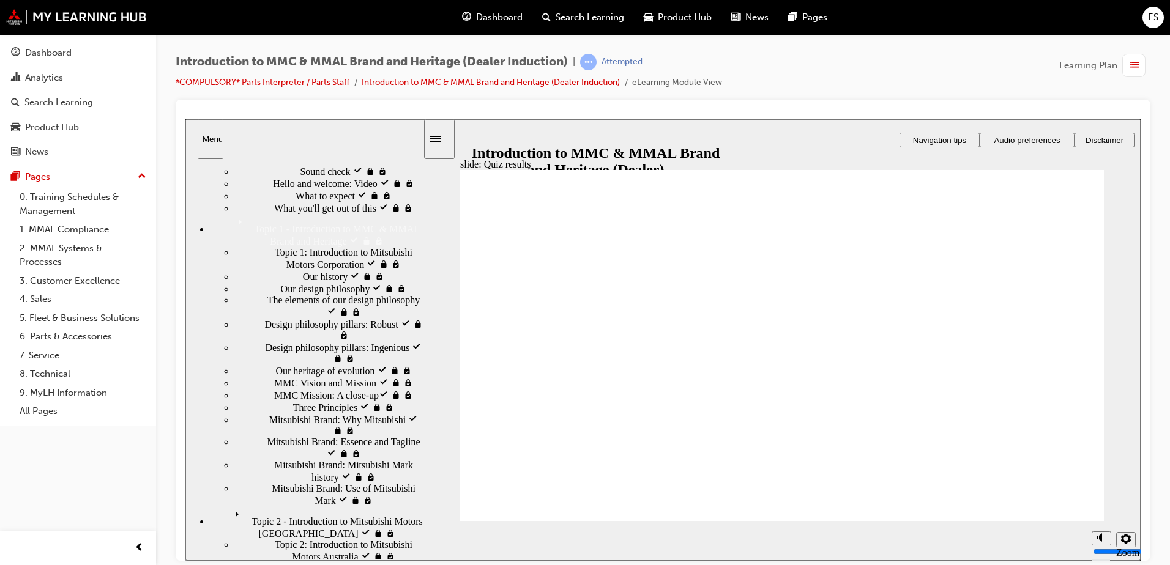
scroll to position [16, 0]
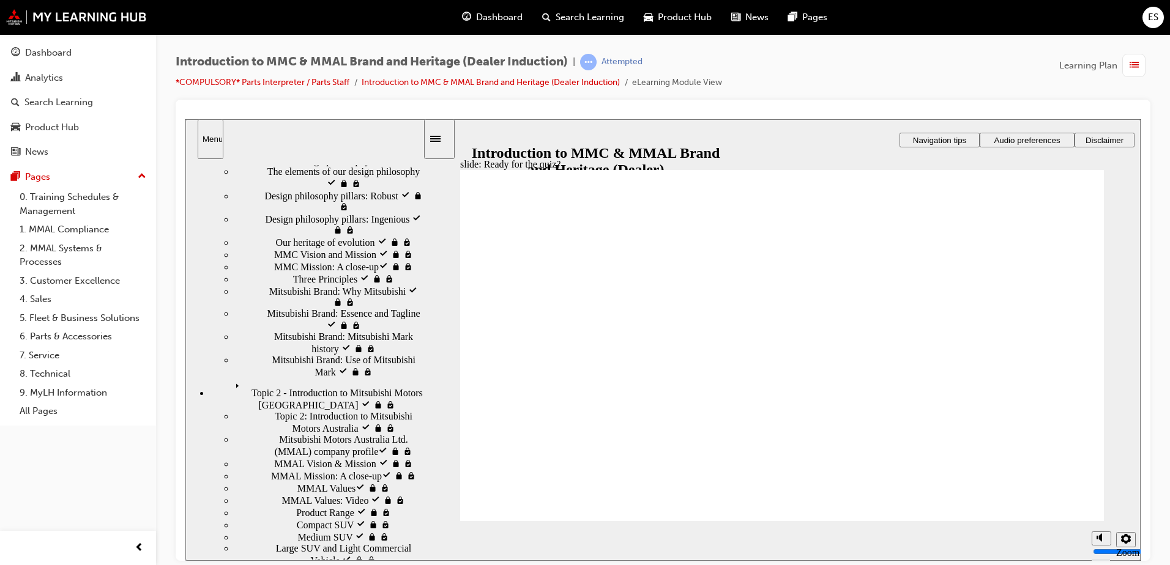
scroll to position [261, 0]
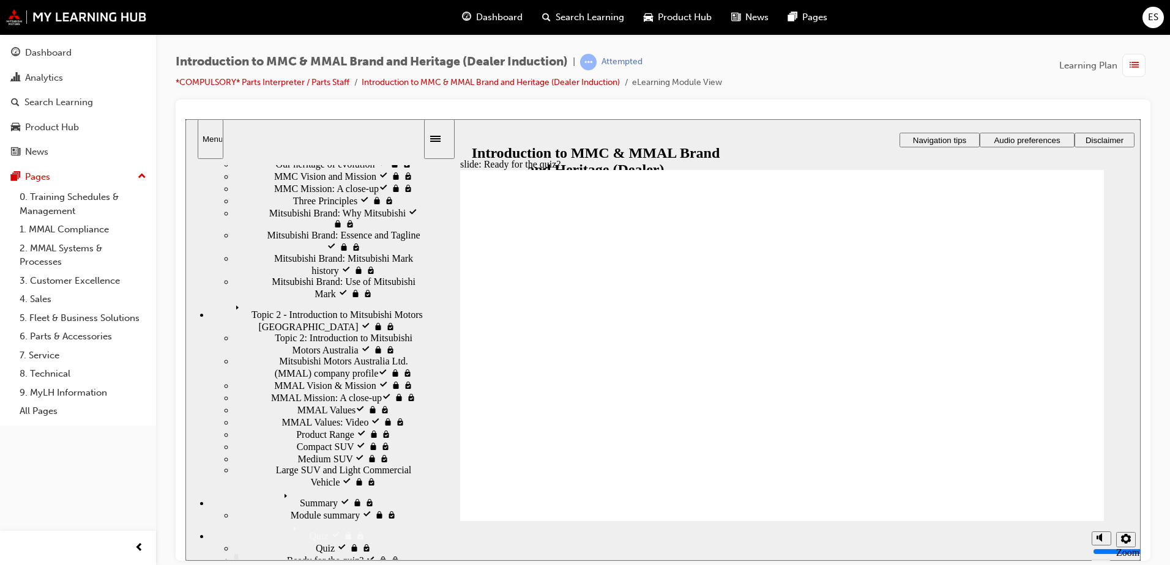
click at [276, 542] on div "Quiz visited Quiz" at bounding box center [328, 548] width 188 height 12
radio input "true"
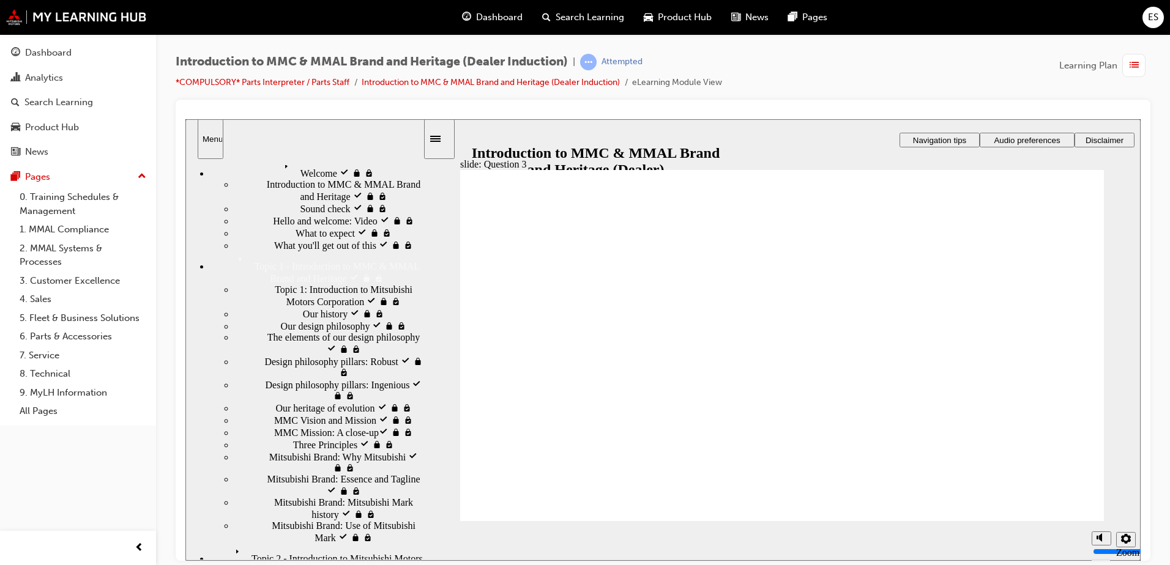
scroll to position [16, 0]
radio input "true"
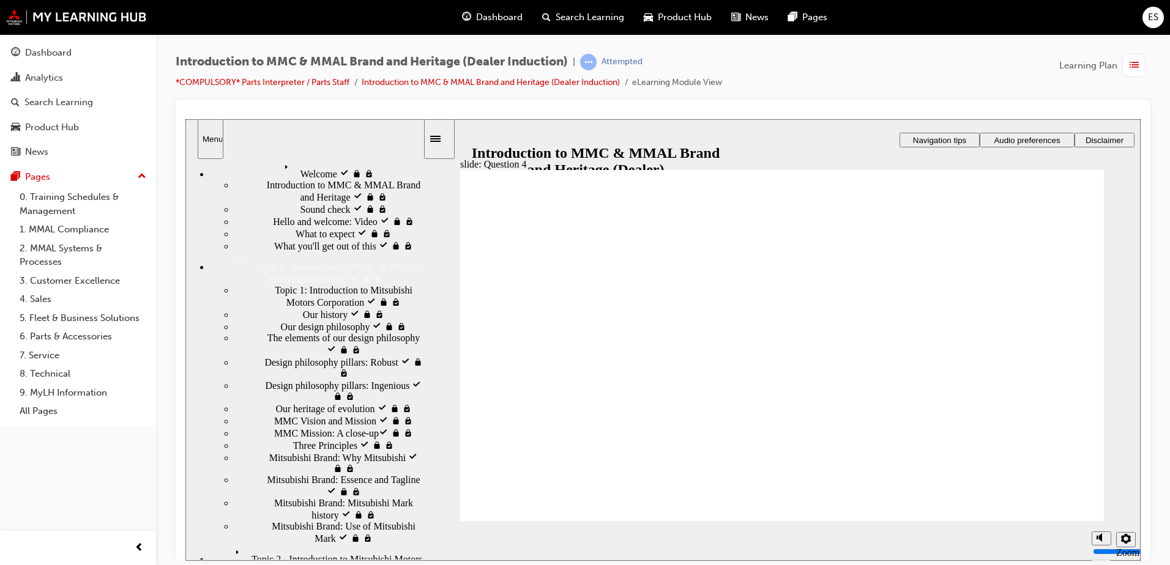
checkbox input "true"
drag, startPoint x: 525, startPoint y: 414, endPoint x: 527, endPoint y: 430, distance: 15.4
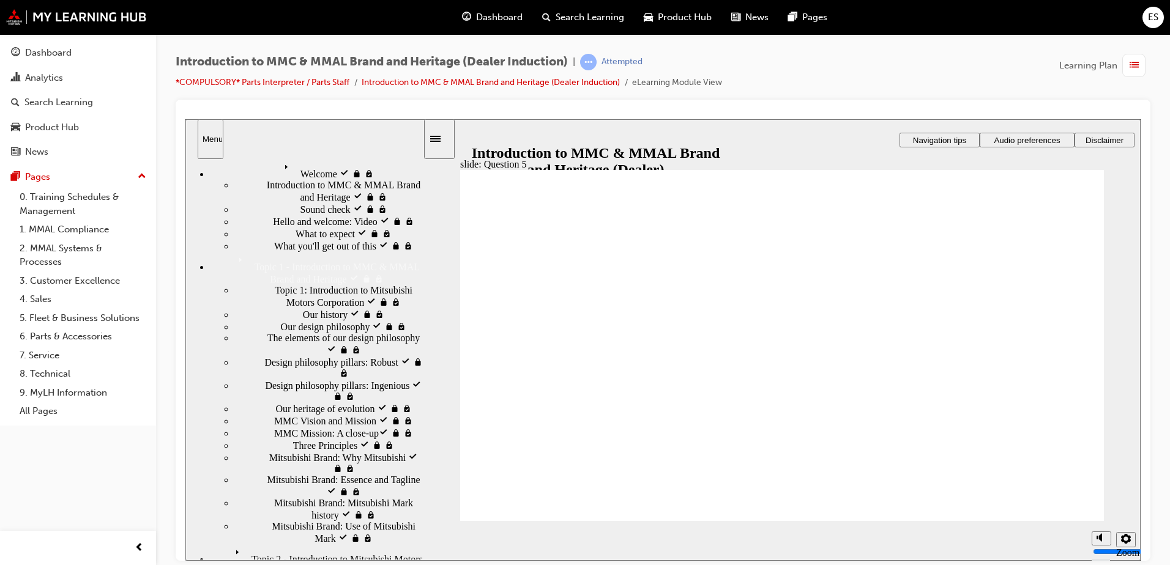
checkbox input "true"
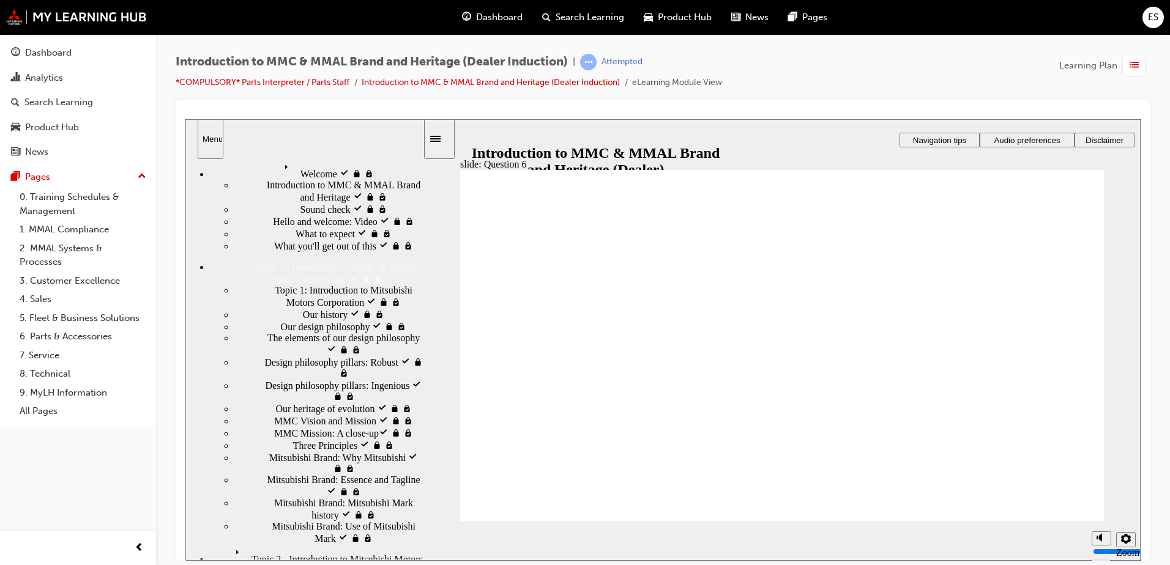
radio input "true"
click at [51, 182] on div "Pages" at bounding box center [78, 176] width 134 height 15
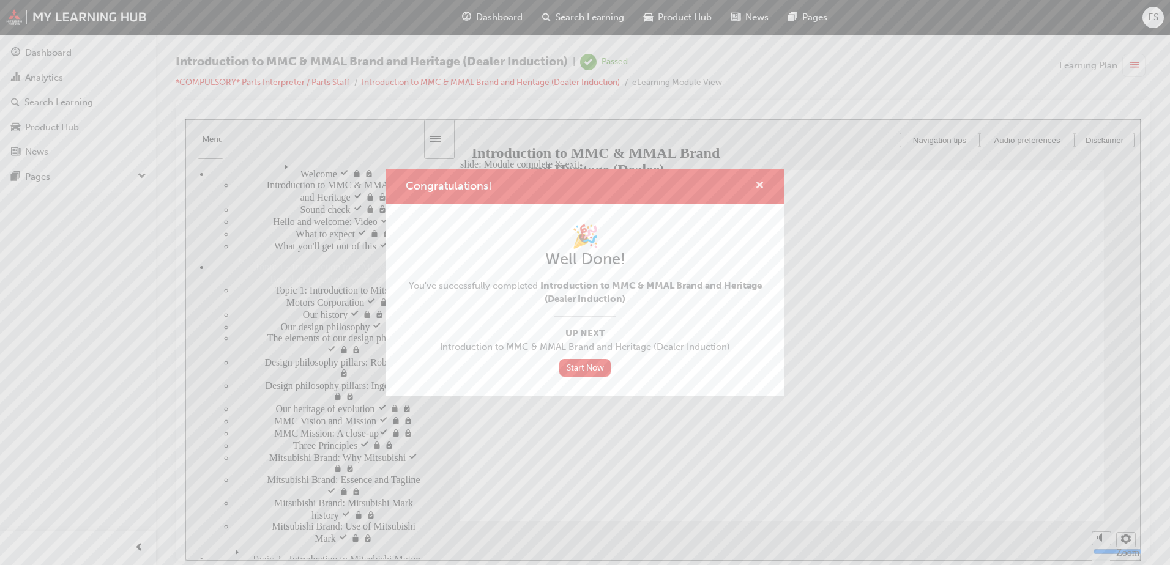
click at [761, 184] on span "cross-icon" at bounding box center [759, 186] width 9 height 11
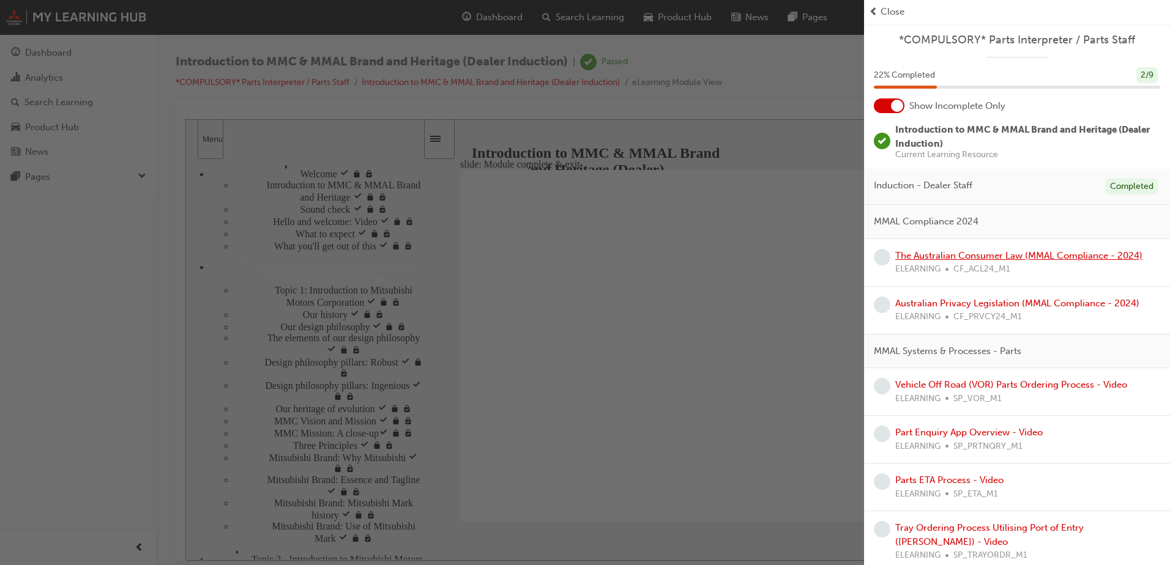
click at [955, 256] on link "The Australian Consumer Law (MMAL Compliance - 2024)" at bounding box center [1018, 255] width 247 height 11
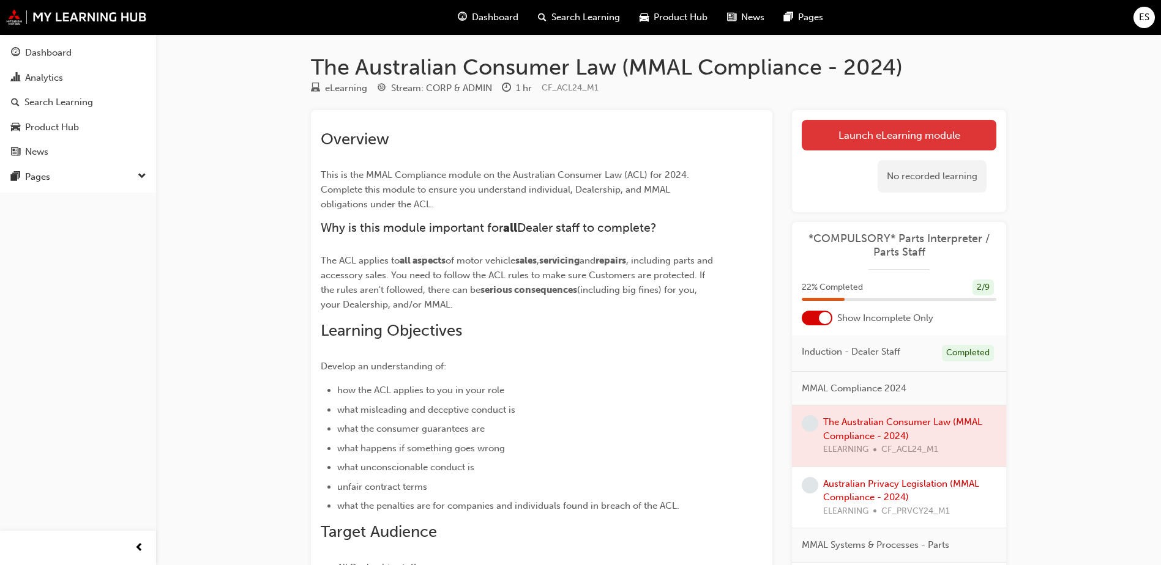
click at [928, 136] on link "Launch eLearning module" at bounding box center [899, 135] width 195 height 31
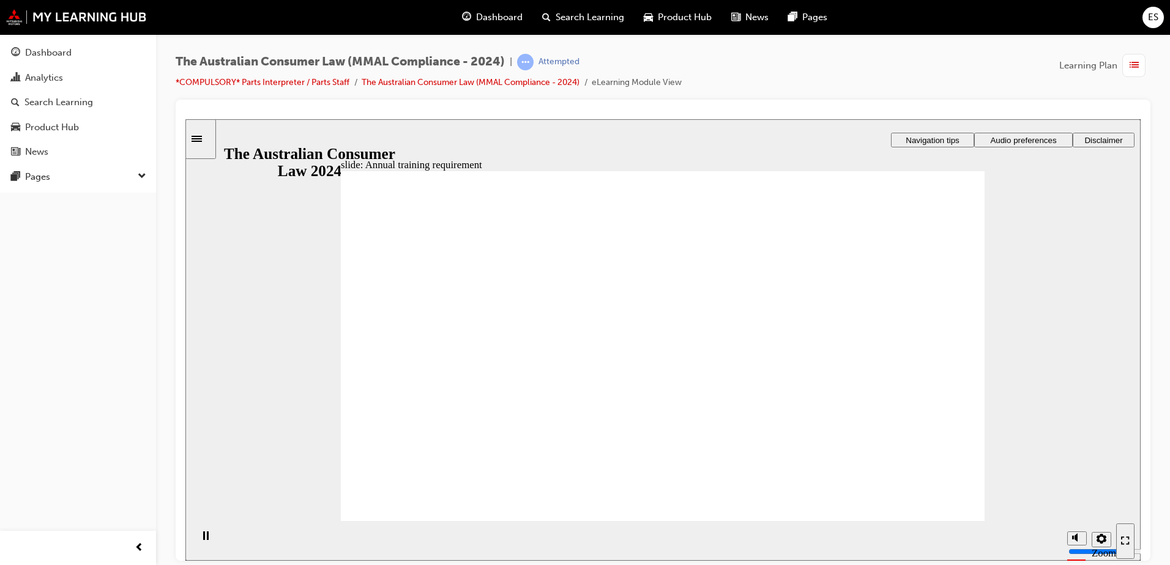
drag, startPoint x: 477, startPoint y: 474, endPoint x: 507, endPoint y: 480, distance: 29.9
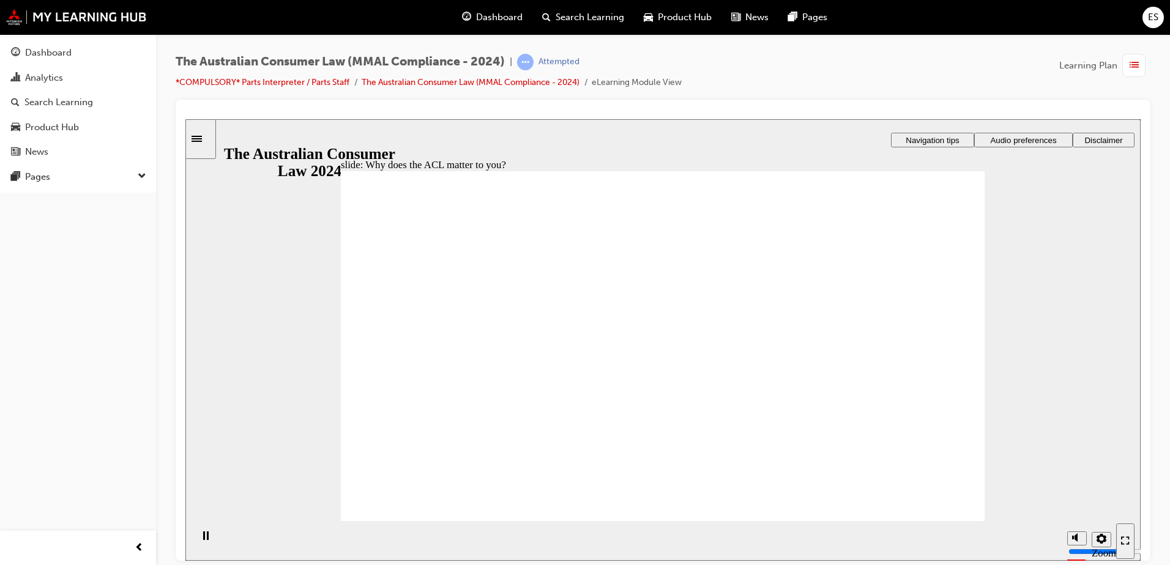
radio input "true"
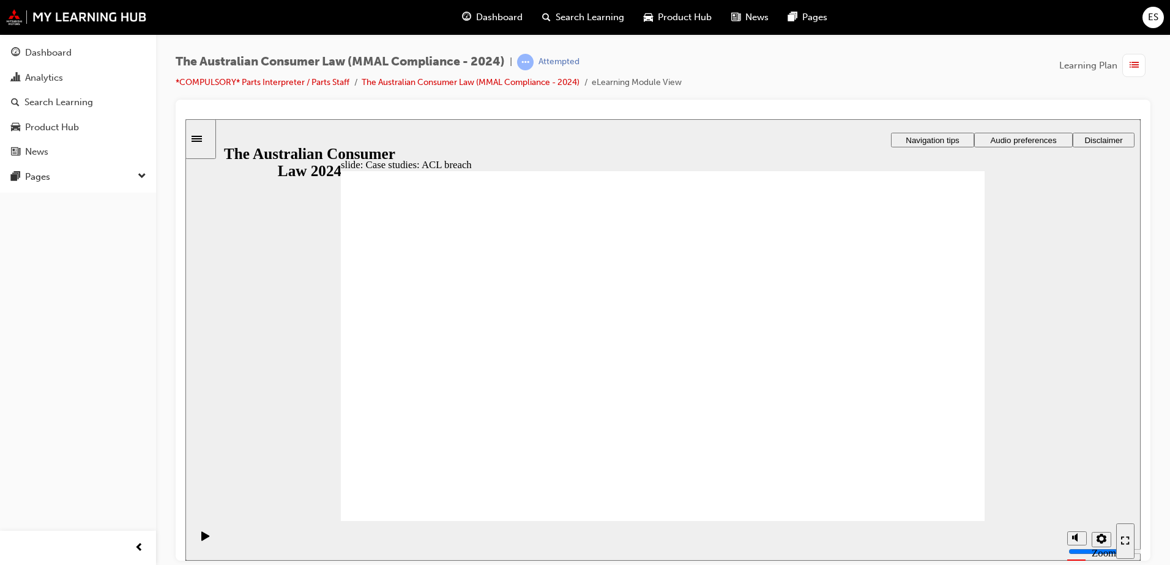
click at [242, 356] on div "slide: Case studies: ACL breach Rectangle 1 Rectangle 3 Case studies: ACL breac…" at bounding box center [662, 340] width 955 height 442
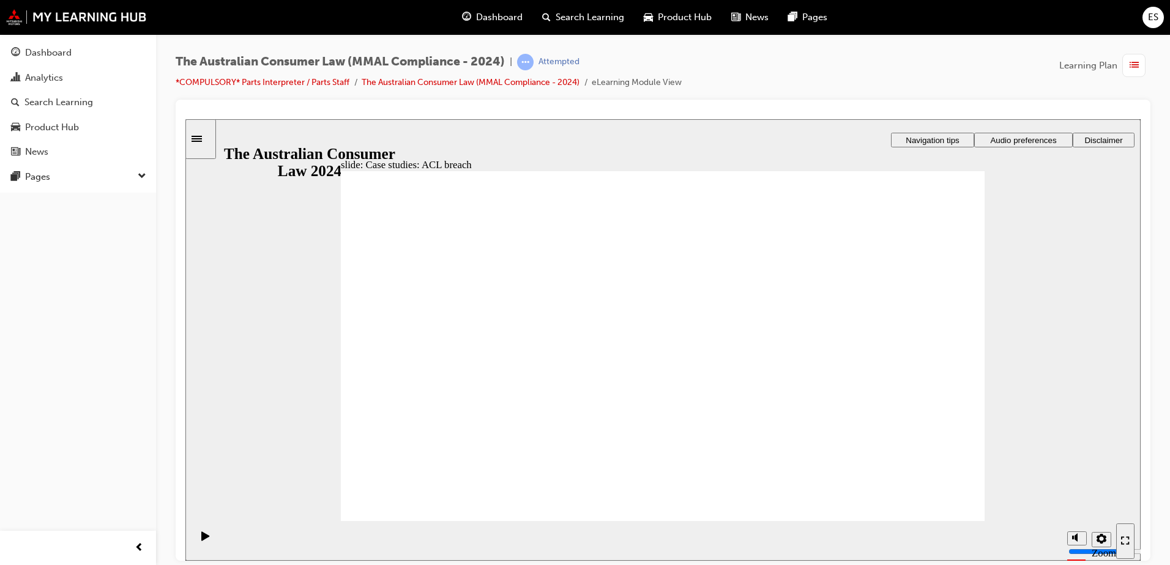
click at [1007, 261] on div "slide: Misleading or not? Rectangle 1 Rectangle 3 Parallelogram 1 Misleading or…" at bounding box center [662, 340] width 955 height 442
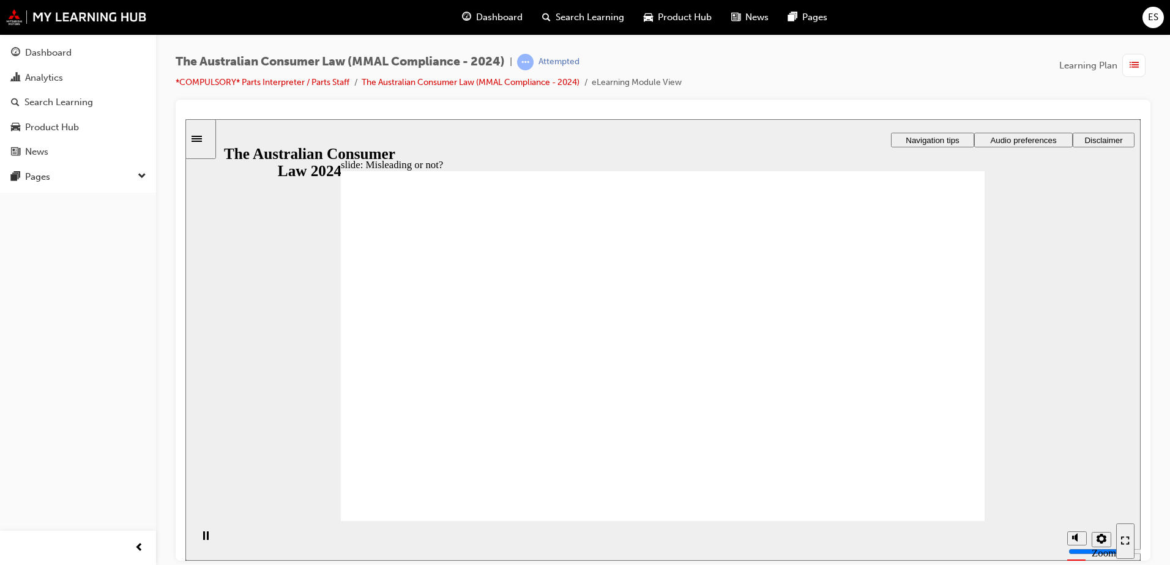
drag, startPoint x: 697, startPoint y: 273, endPoint x: 550, endPoint y: 387, distance: 185.8
drag, startPoint x: 675, startPoint y: 289, endPoint x: 791, endPoint y: 399, distance: 159.7
drag, startPoint x: 751, startPoint y: 266, endPoint x: 612, endPoint y: 376, distance: 176.9
drag, startPoint x: 688, startPoint y: 310, endPoint x: 802, endPoint y: 420, distance: 158.4
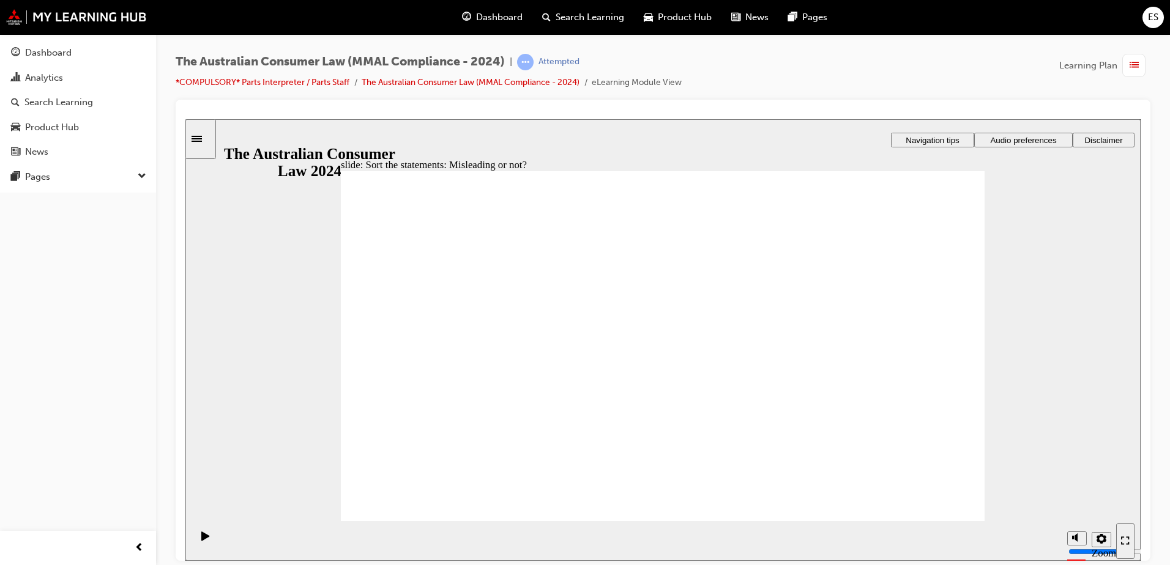
drag, startPoint x: 718, startPoint y: 295, endPoint x: 592, endPoint y: 417, distance: 176.1
drag, startPoint x: 661, startPoint y: 281, endPoint x: 540, endPoint y: 393, distance: 164.5
